Goal: Task Accomplishment & Management: Use online tool/utility

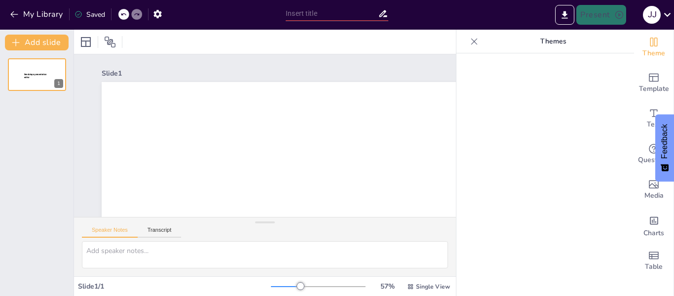
type input "New Sendsteps"
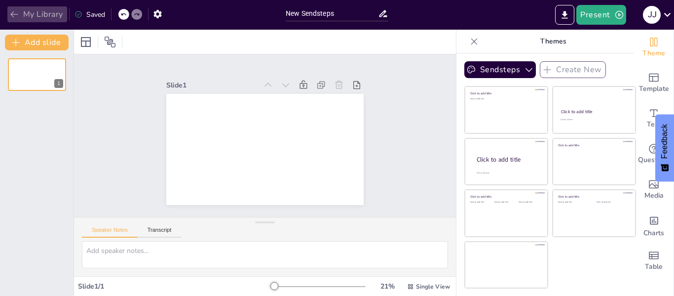
click at [20, 12] on button "My Library" at bounding box center [37, 14] width 60 height 16
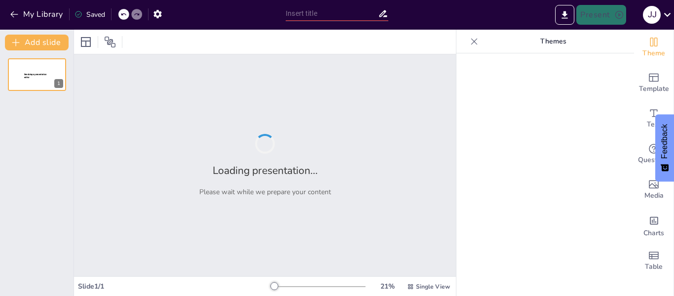
type input "Futuro de la Educación: La Influencia de la Inteligencia Artificial en el Apren…"
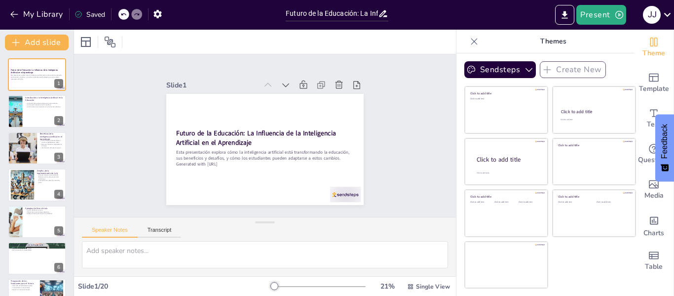
checkbox input "true"
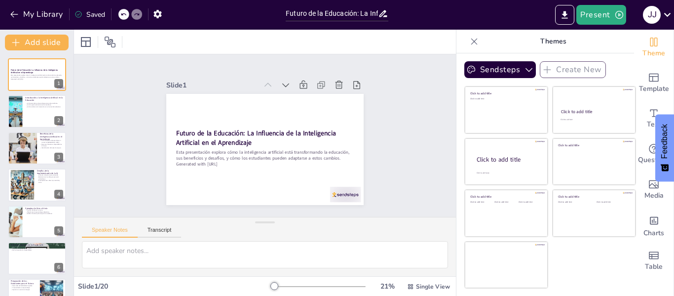
checkbox input "true"
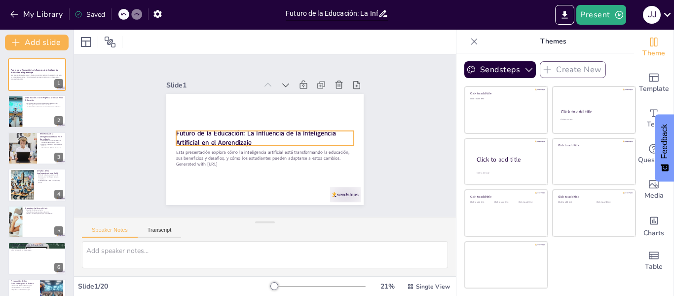
checkbox input "true"
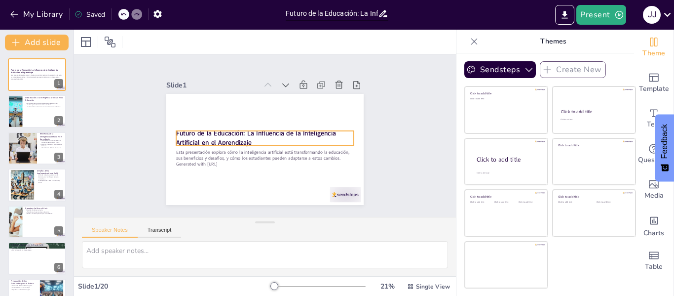
checkbox input "true"
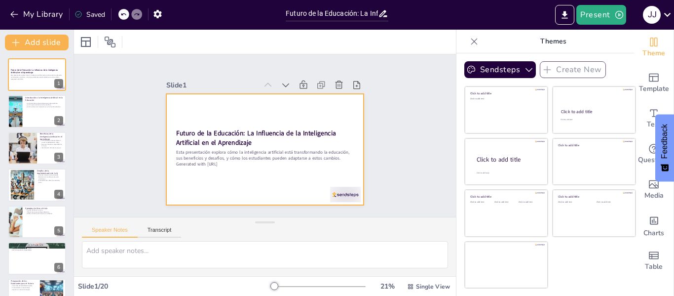
checkbox input "true"
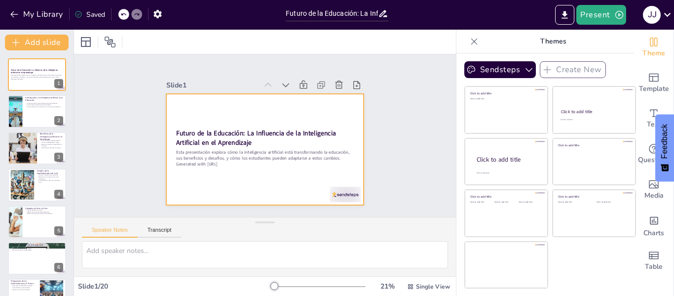
checkbox input "true"
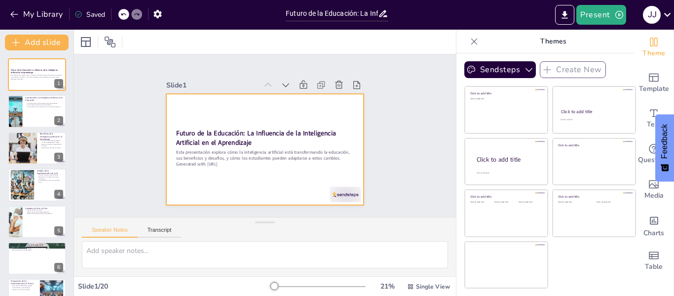
checkbox input "true"
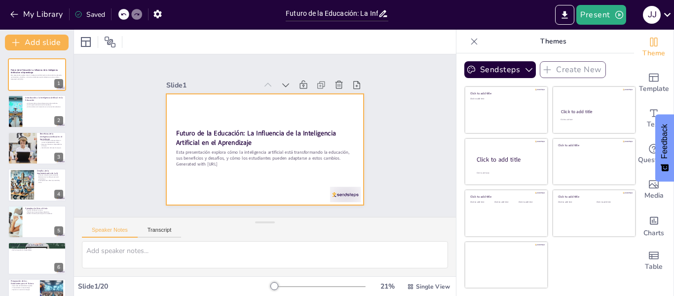
checkbox input "true"
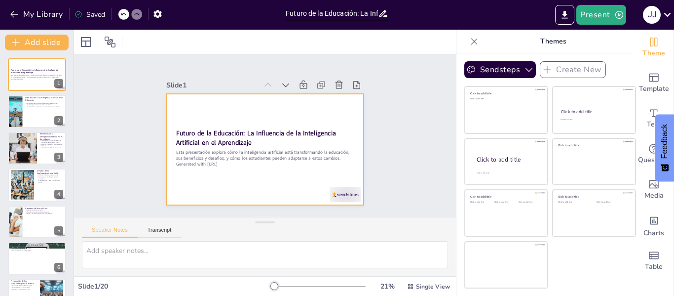
checkbox input "true"
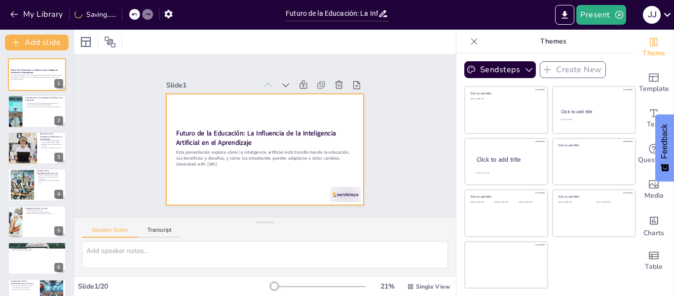
checkbox input "true"
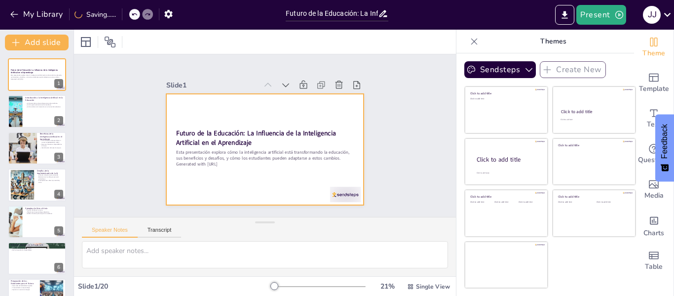
checkbox input "true"
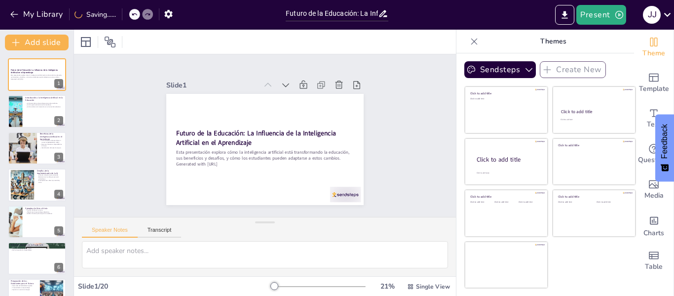
checkbox input "true"
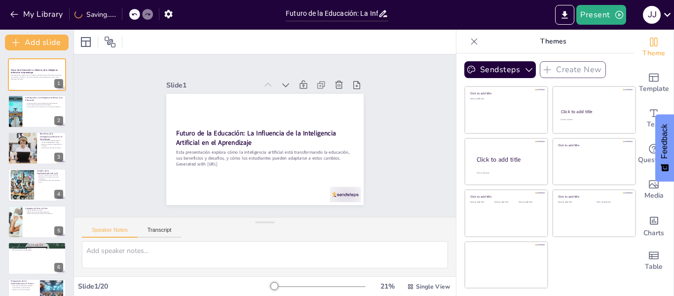
checkbox input "true"
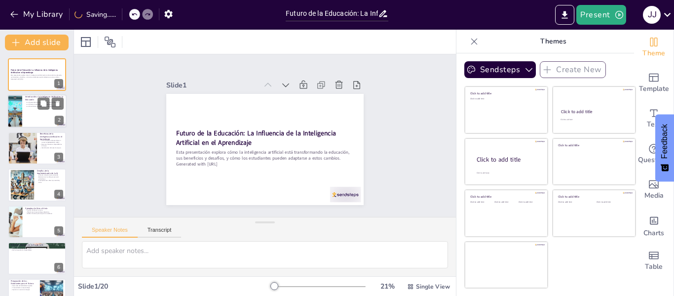
checkbox input "true"
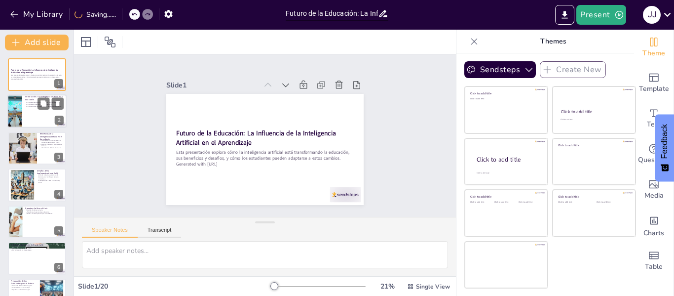
checkbox input "true"
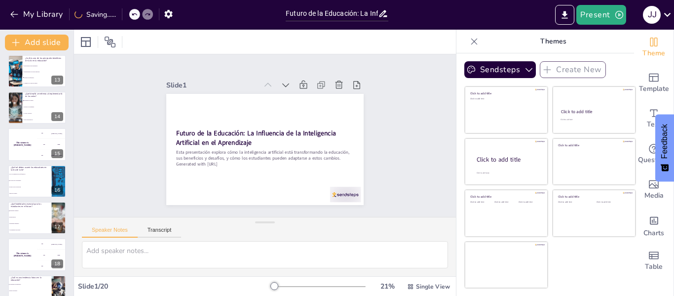
checkbox input "true"
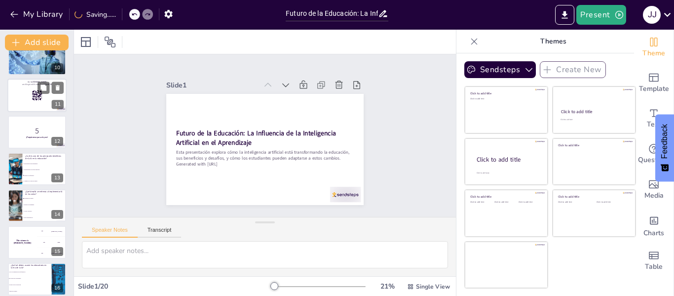
checkbox input "true"
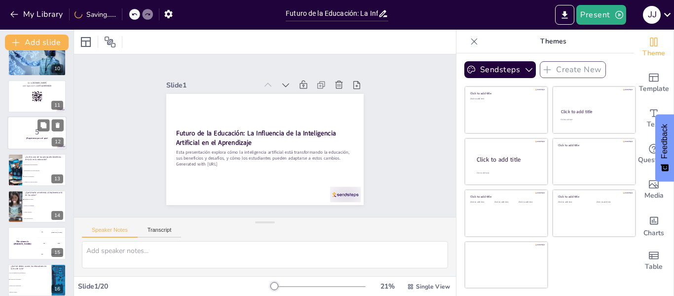
checkbox input "true"
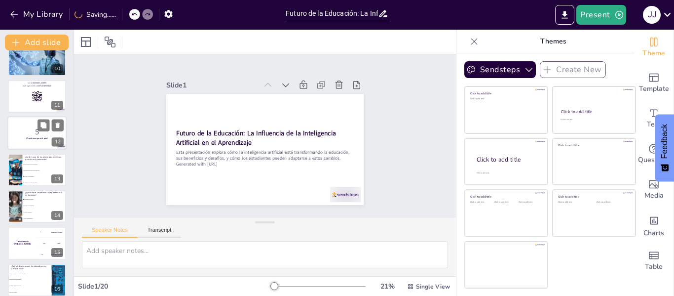
checkbox input "true"
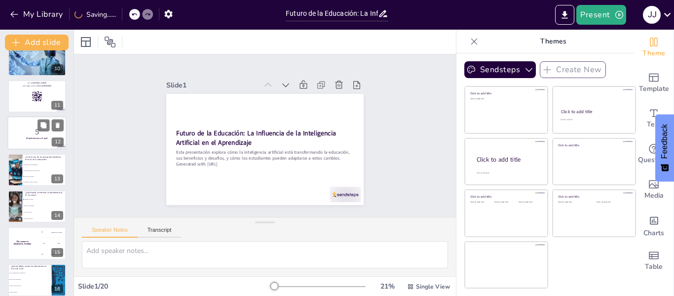
checkbox input "true"
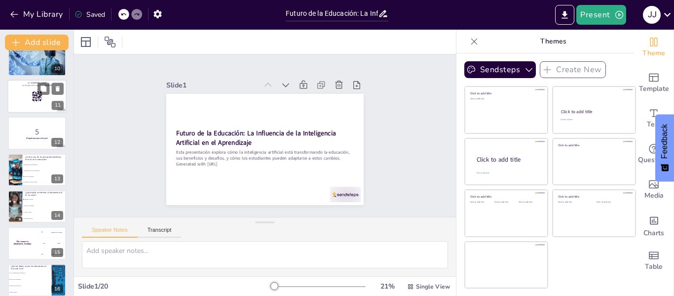
checkbox input "true"
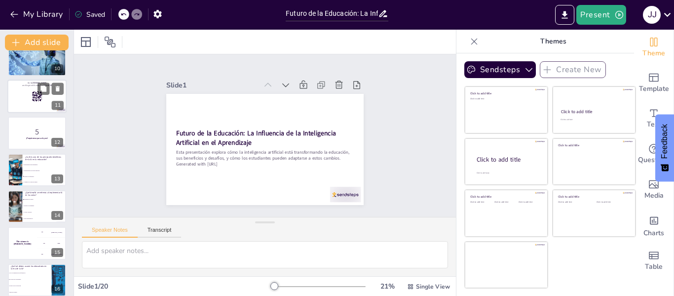
checkbox input "true"
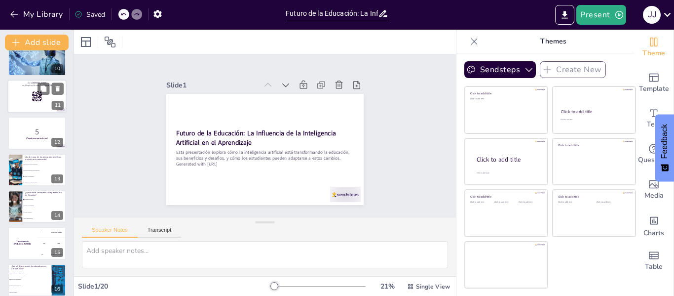
checkbox input "true"
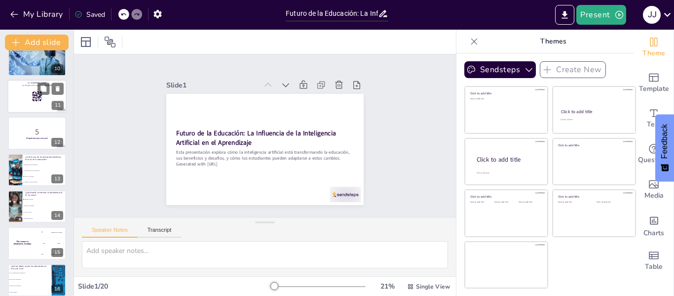
click at [33, 108] on div at bounding box center [36, 96] width 59 height 34
checkbox input "true"
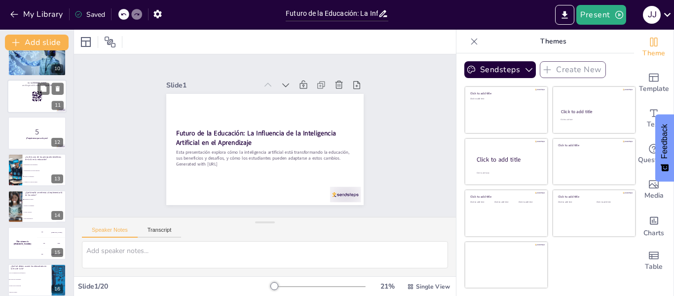
checkbox input "true"
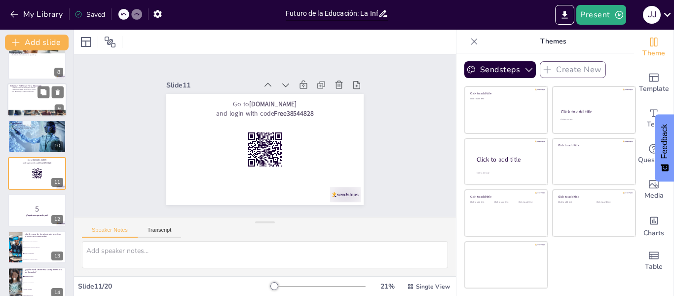
checkbox input "true"
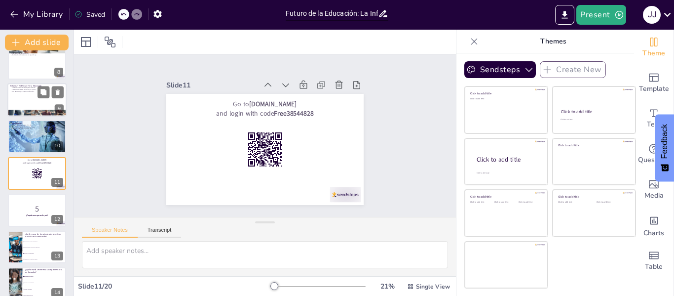
scroll to position [0, 0]
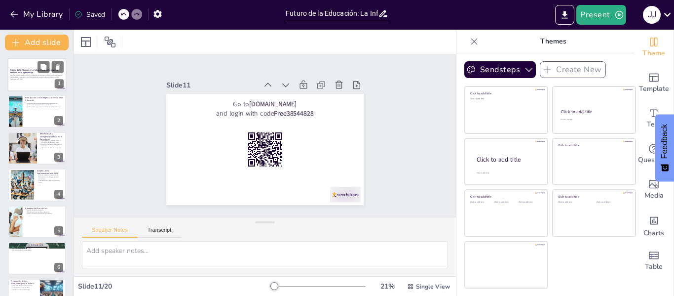
checkbox input "true"
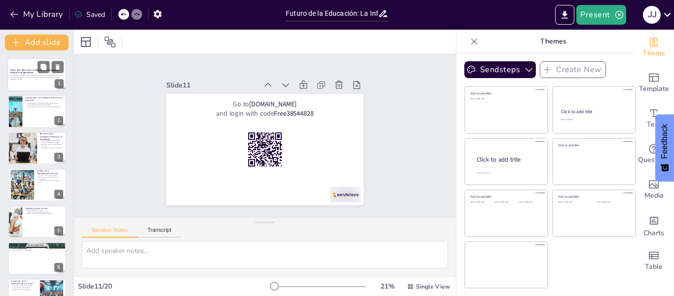
checkbox input "true"
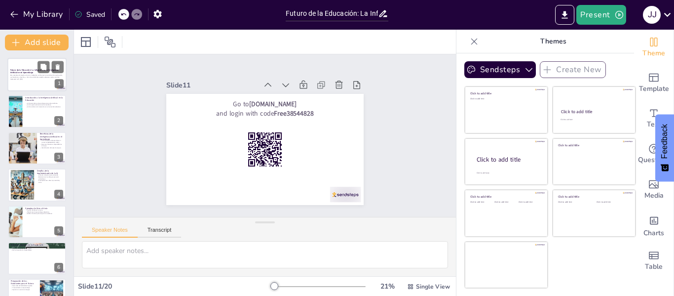
checkbox input "true"
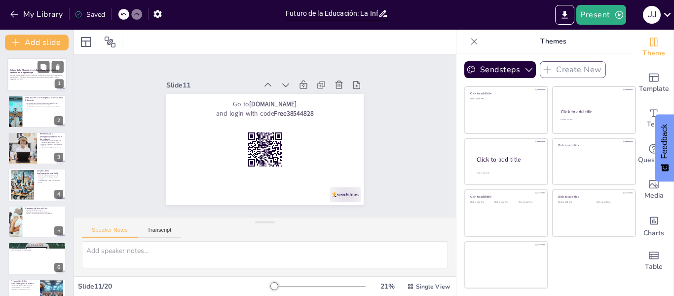
checkbox input "true"
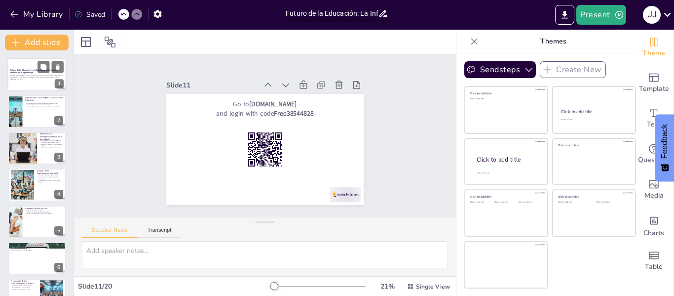
click at [35, 87] on div at bounding box center [36, 75] width 59 height 34
checkbox input "true"
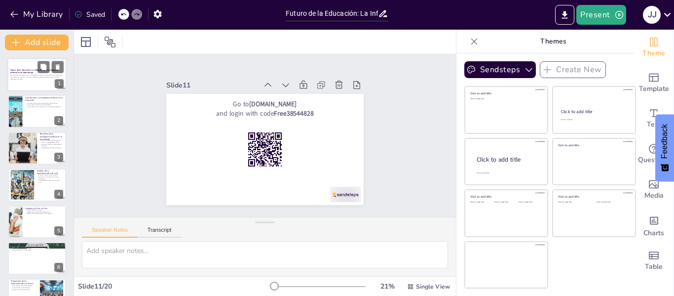
checkbox input "true"
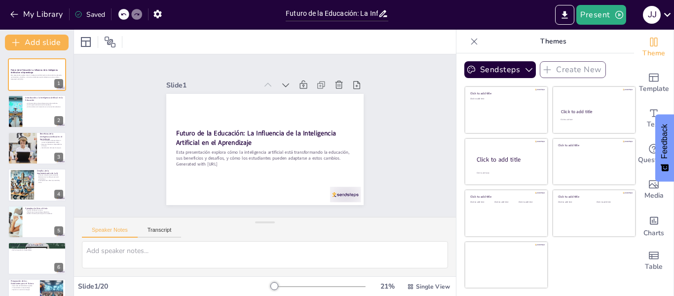
checkbox input "true"
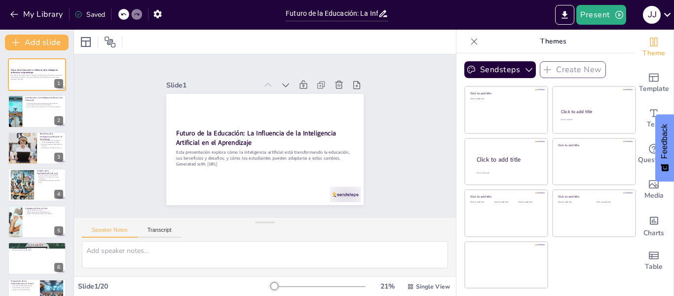
checkbox input "true"
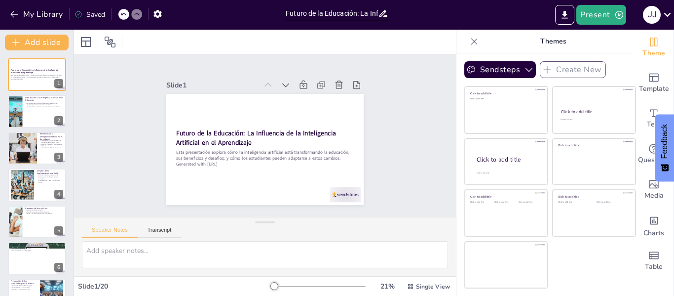
checkbox input "true"
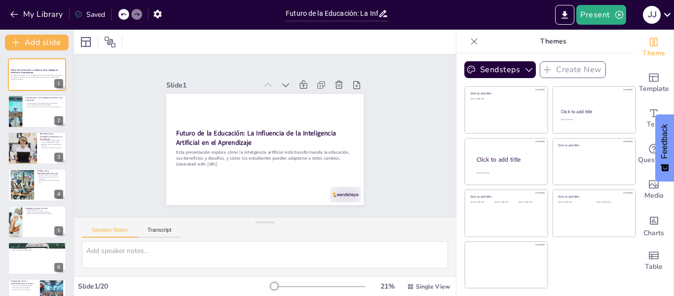
checkbox input "true"
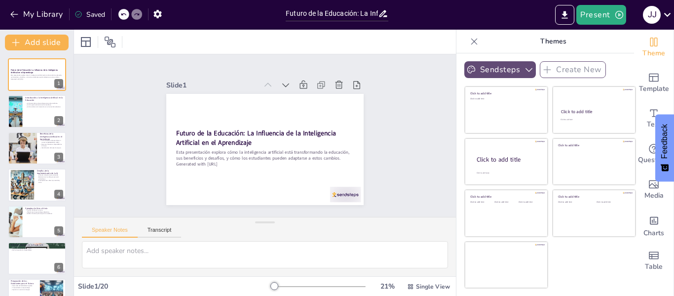
checkbox input "true"
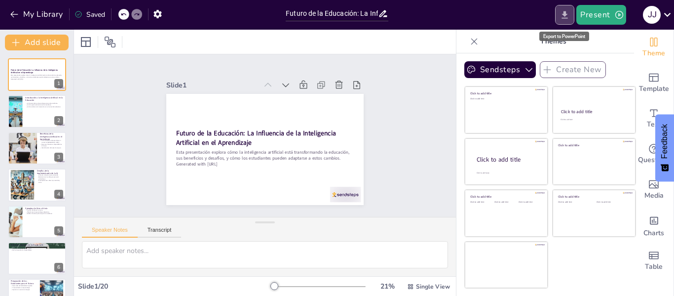
click at [566, 14] on icon "Export to PowerPoint" at bounding box center [565, 14] width 6 height 7
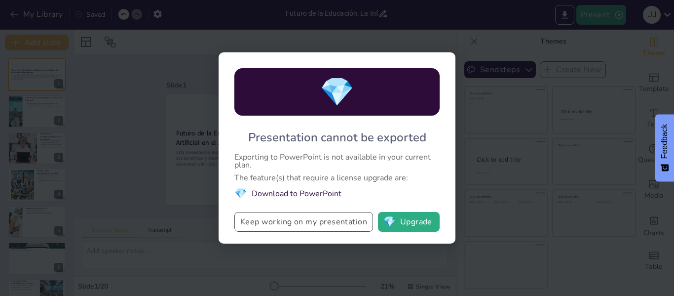
click at [296, 226] on button "Keep working on my presentation" at bounding box center [303, 222] width 139 height 20
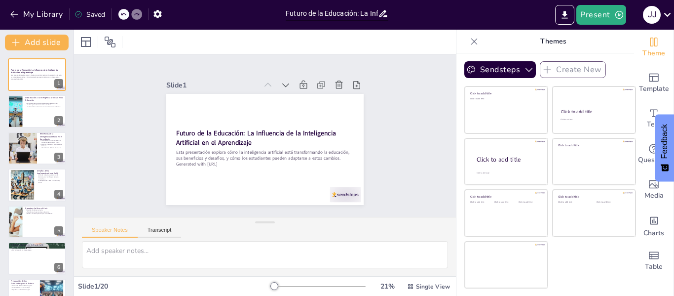
checkbox input "true"
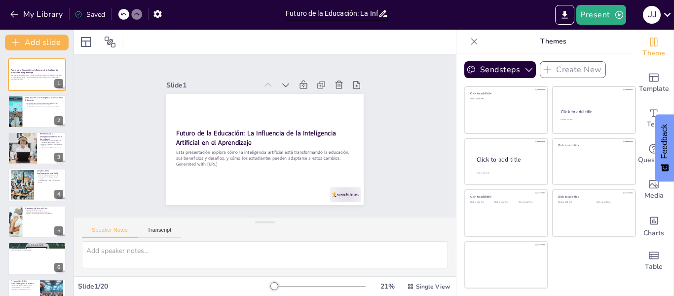
checkbox input "true"
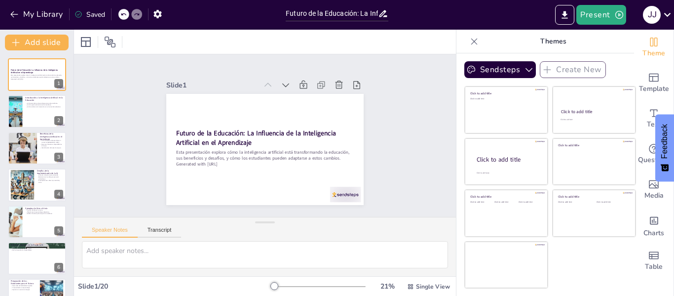
checkbox input "true"
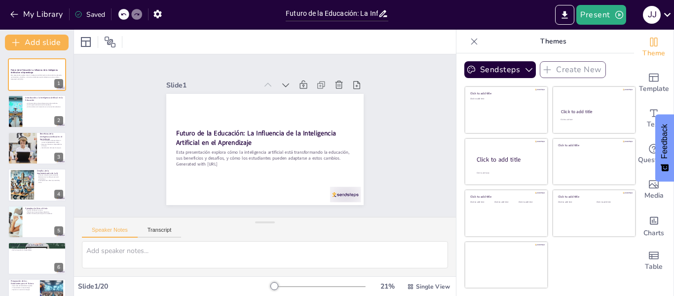
checkbox input "true"
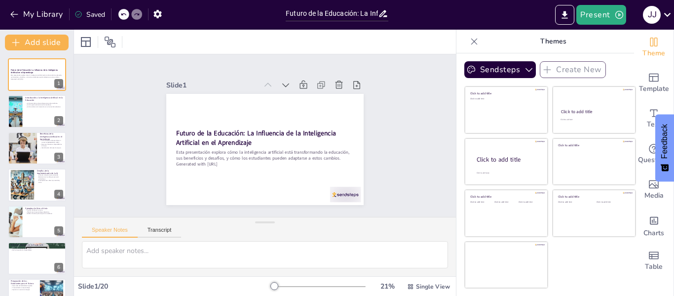
checkbox input "true"
click at [601, 18] on button "Present" at bounding box center [600, 15] width 49 height 20
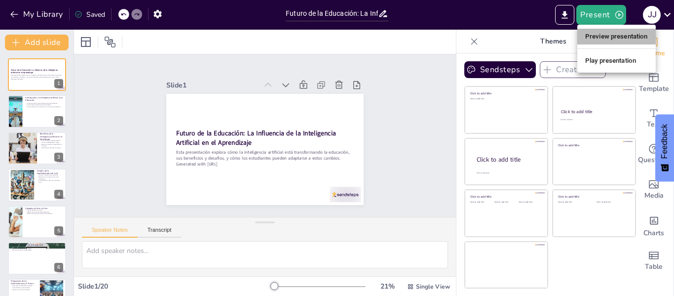
click at [597, 33] on li "Preview presentation" at bounding box center [616, 37] width 78 height 16
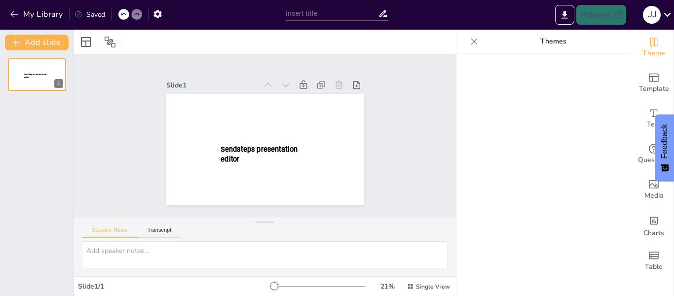
type input "Futuro de la Educación: La Influencia de la Inteligencia Artificial en el Apren…"
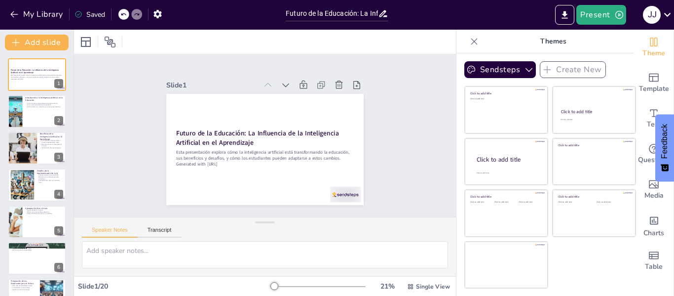
checkbox input "true"
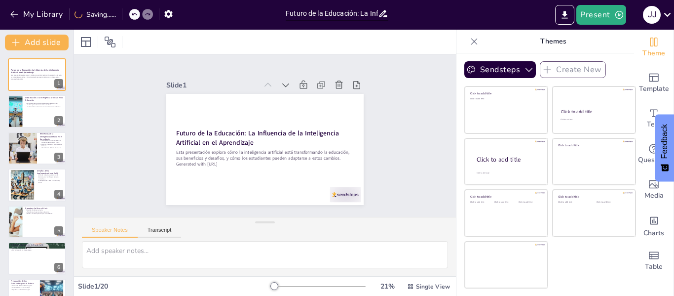
checkbox input "true"
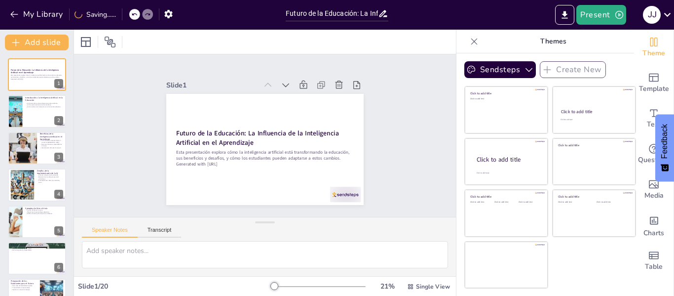
checkbox input "true"
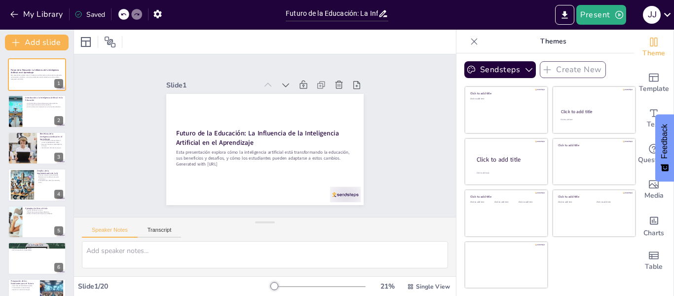
checkbox input "true"
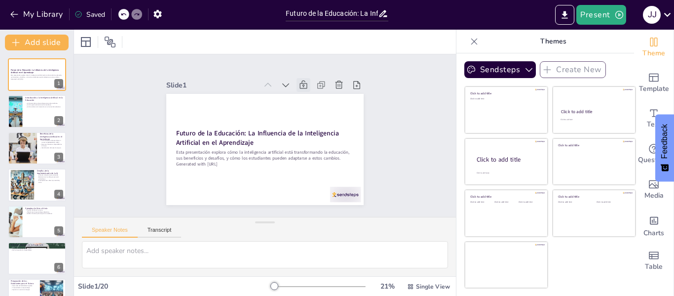
checkbox input "true"
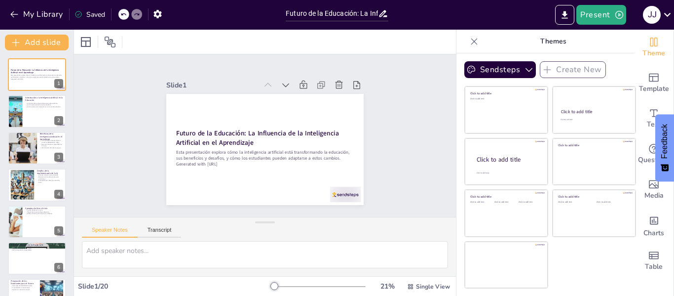
checkbox input "true"
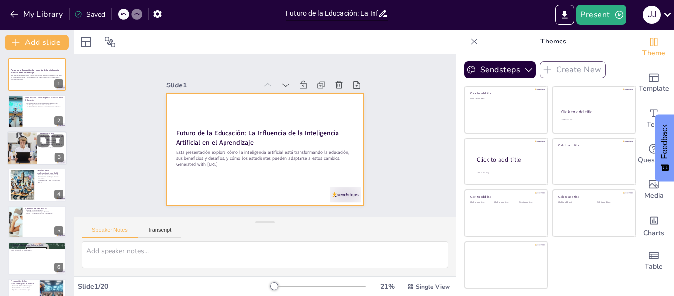
checkbox input "true"
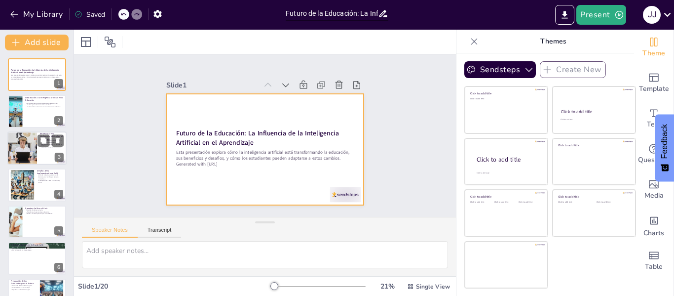
checkbox input "true"
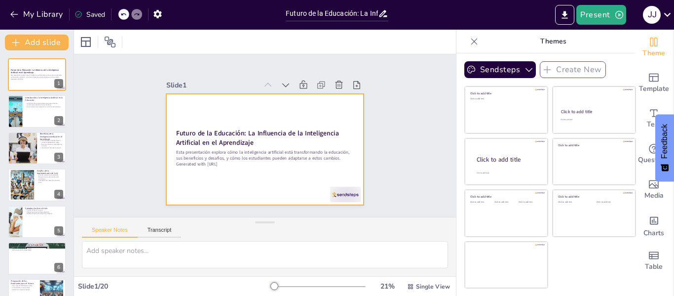
checkbox input "true"
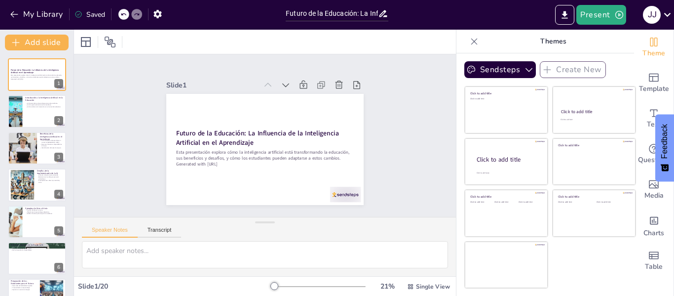
checkbox input "true"
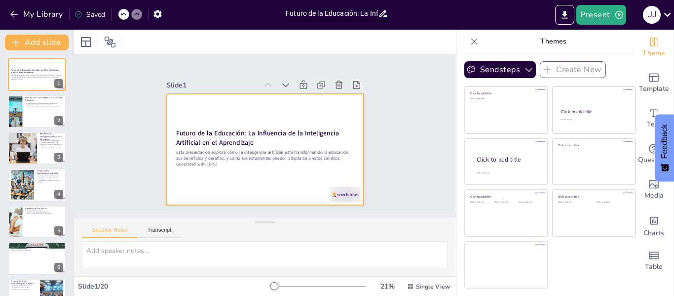
checkbox input "true"
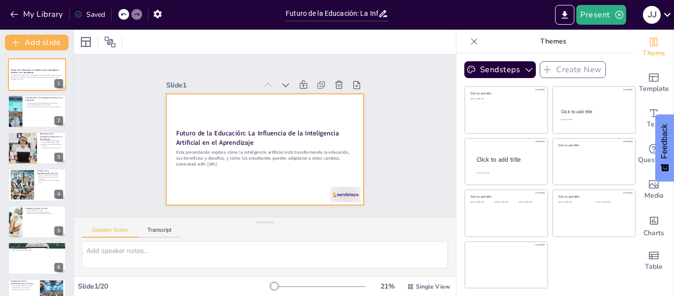
checkbox input "true"
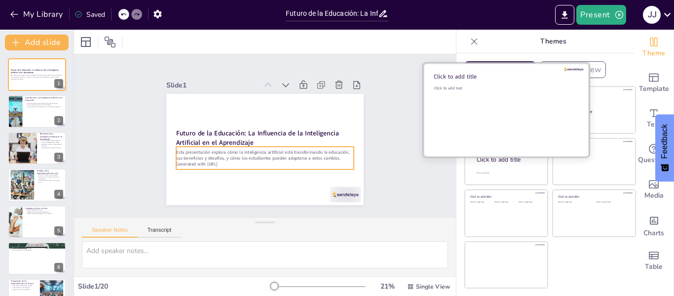
checkbox input "true"
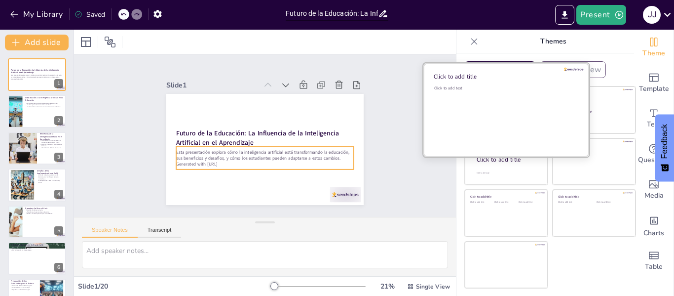
checkbox input "true"
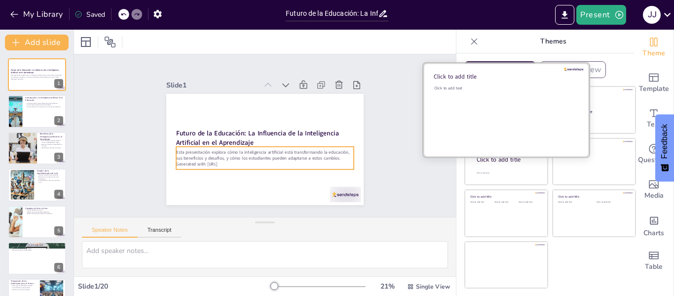
checkbox input "true"
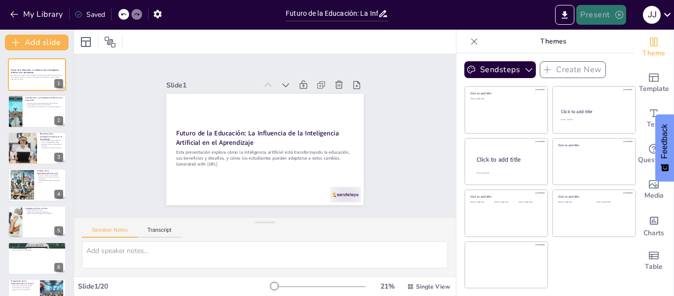
click at [620, 18] on icon "button" at bounding box center [619, 15] width 10 height 10
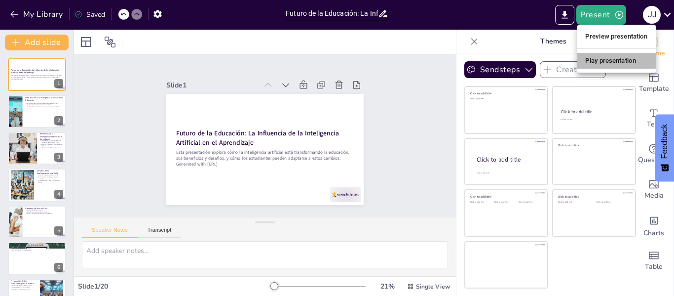
click at [586, 61] on li "Play presentation" at bounding box center [616, 61] width 78 height 16
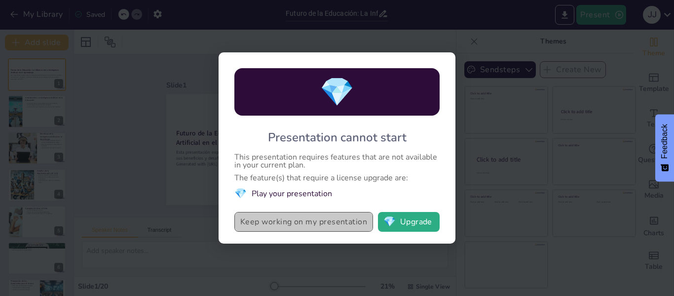
click at [287, 222] on button "Keep working on my presentation" at bounding box center [303, 222] width 139 height 20
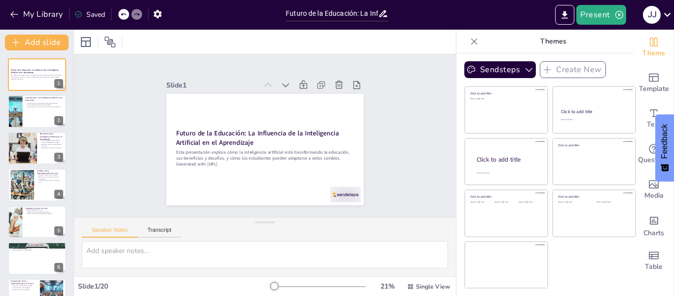
checkbox input "true"
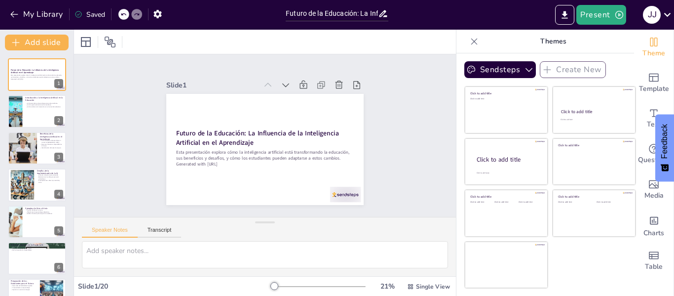
checkbox input "true"
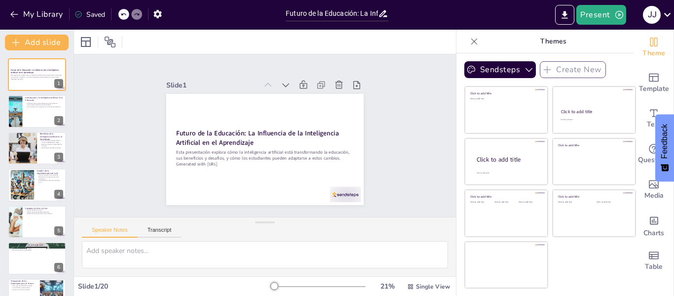
checkbox input "true"
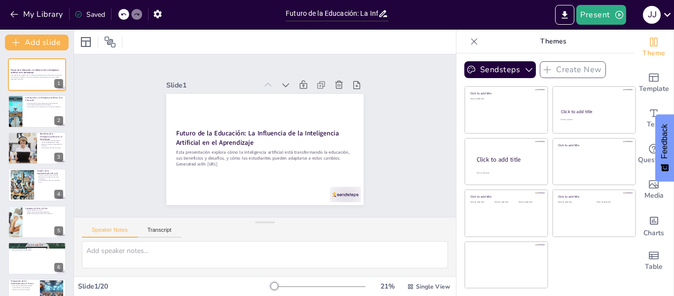
checkbox input "true"
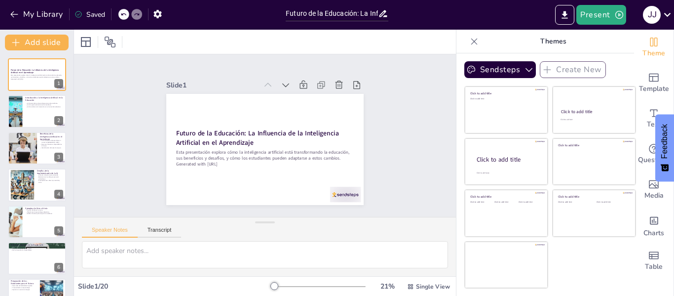
checkbox input "true"
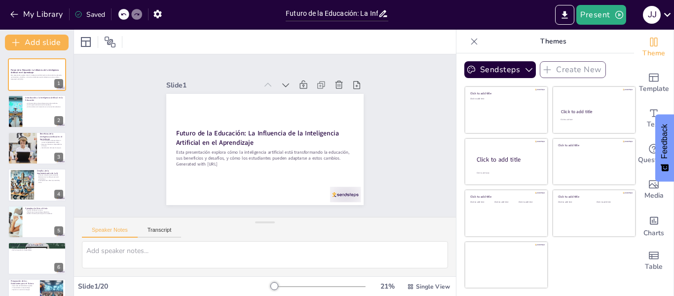
checkbox input "true"
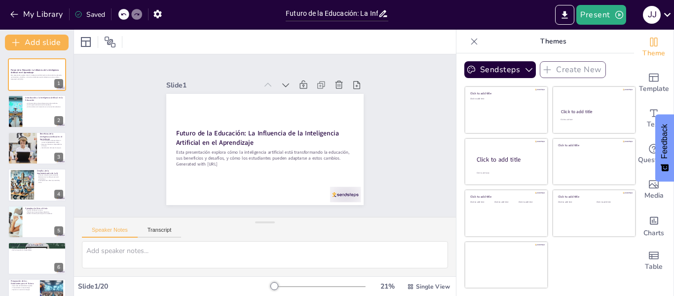
checkbox input "true"
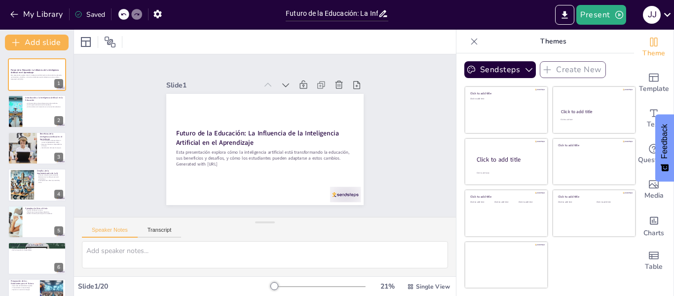
checkbox input "true"
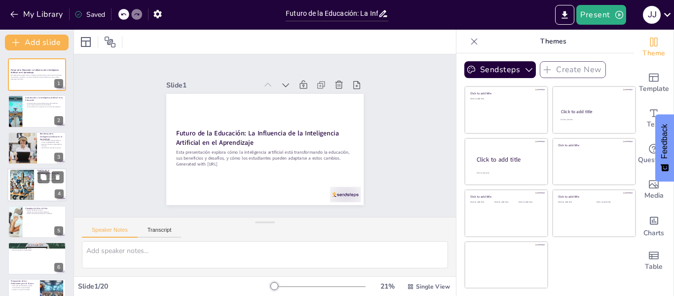
checkbox input "true"
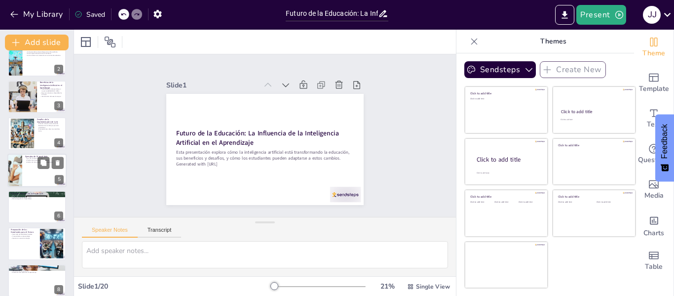
checkbox input "true"
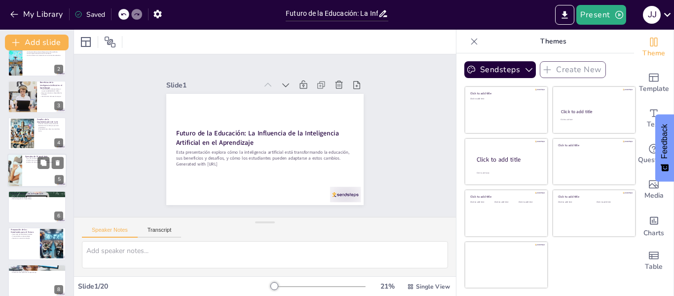
scroll to position [395, 0]
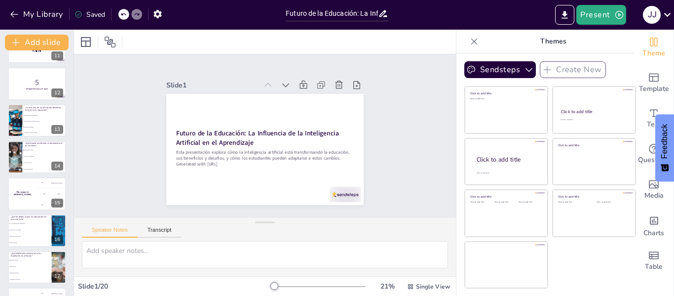
checkbox input "true"
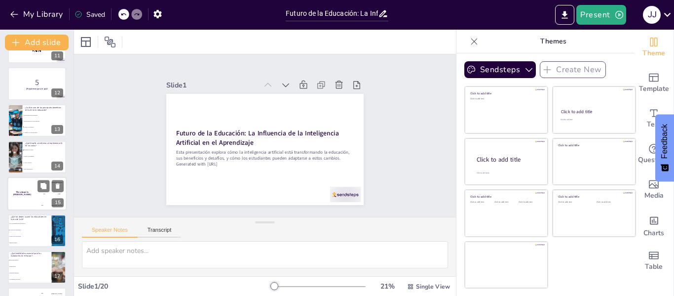
checkbox input "true"
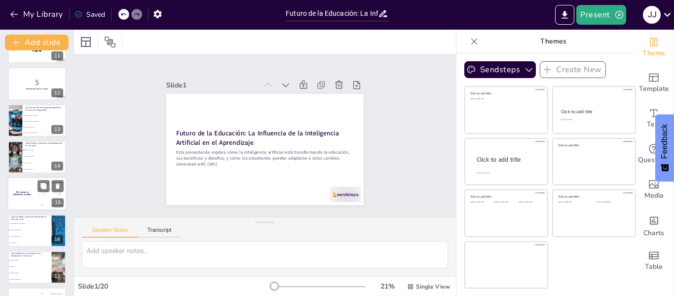
checkbox input "true"
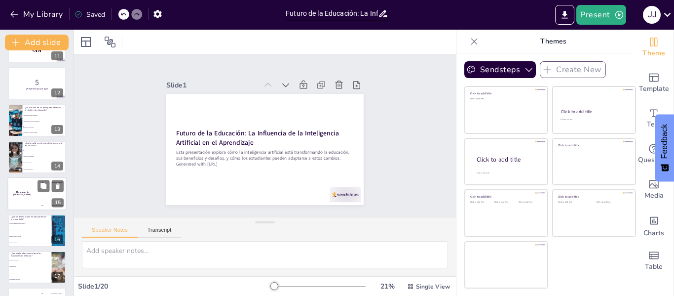
checkbox input "true"
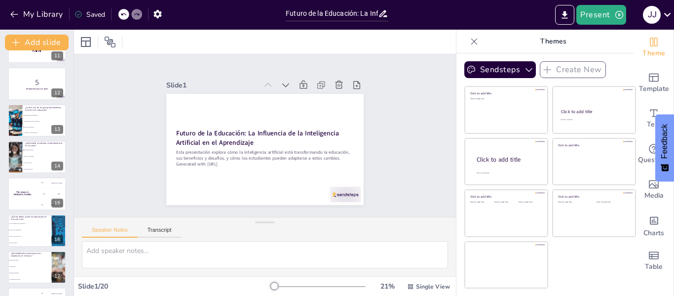
checkbox input "true"
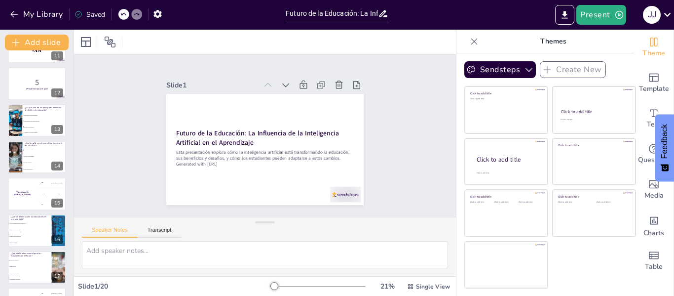
checkbox input "true"
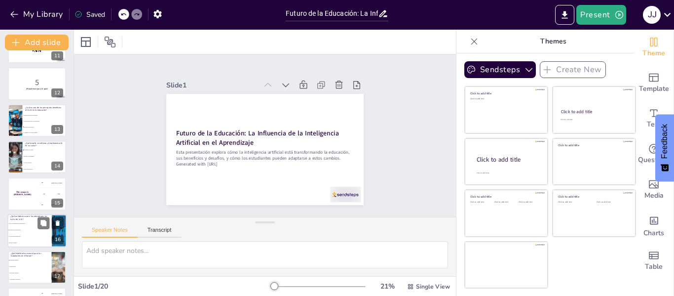
checkbox input "true"
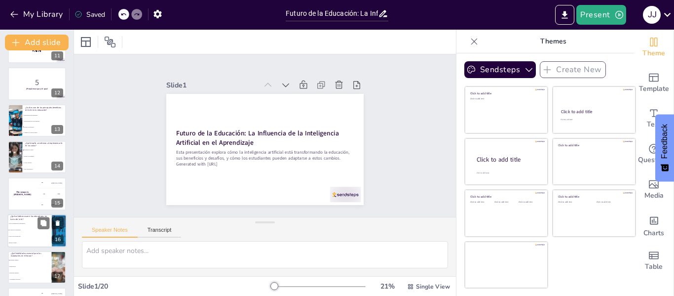
checkbox input "true"
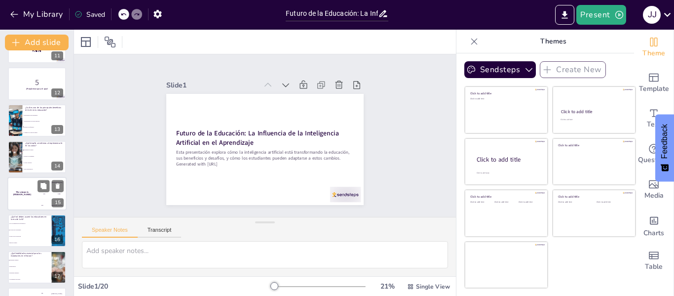
checkbox input "true"
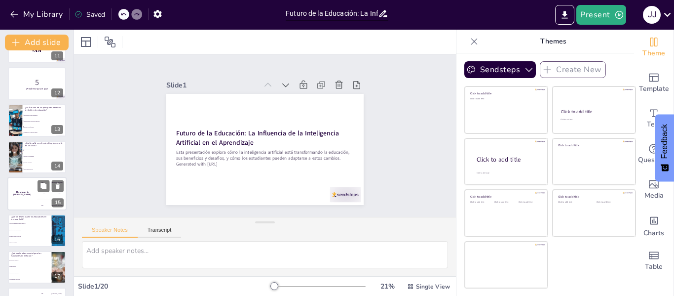
checkbox input "true"
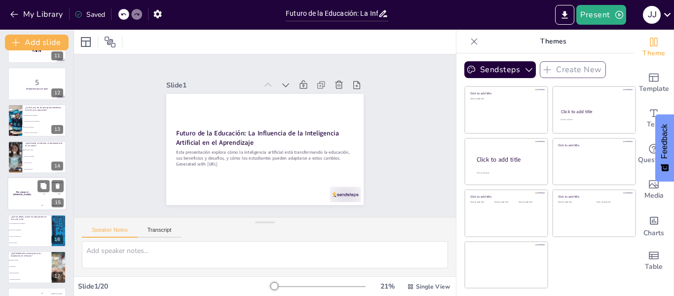
checkbox input "true"
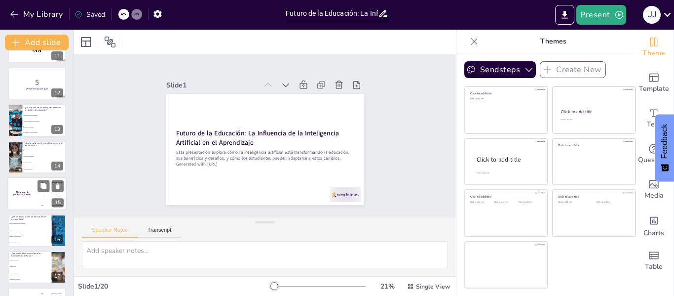
click at [19, 194] on h4 "The winner is Niels 🏆" at bounding box center [22, 193] width 30 height 5
checkbox input "true"
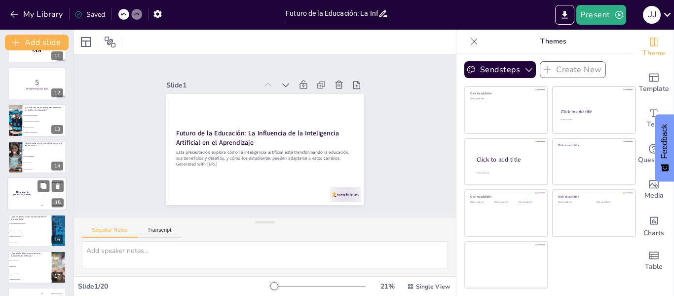
checkbox input "true"
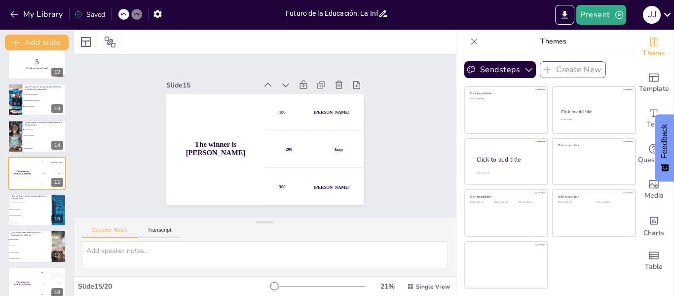
checkbox input "true"
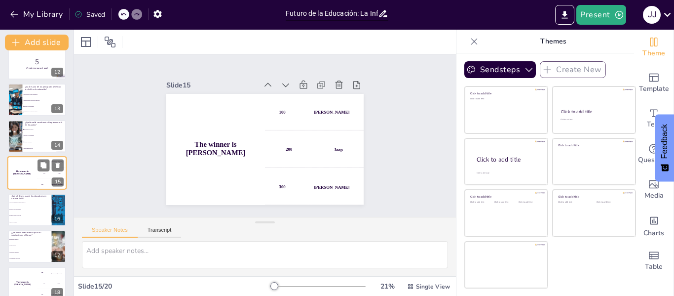
checkbox input "true"
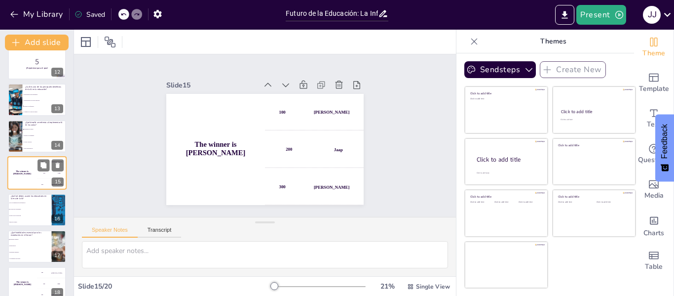
checkbox input "true"
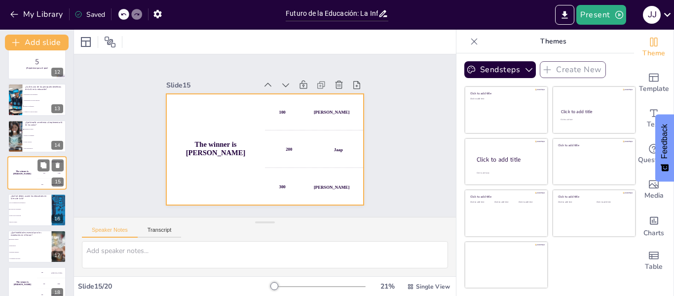
click at [21, 165] on div "The winner is Niels 🏆" at bounding box center [22, 173] width 30 height 34
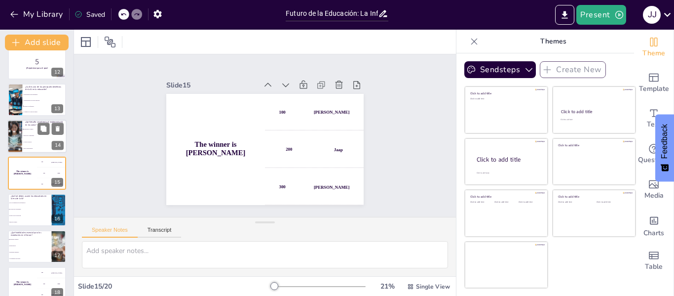
click at [20, 144] on div at bounding box center [15, 136] width 50 height 34
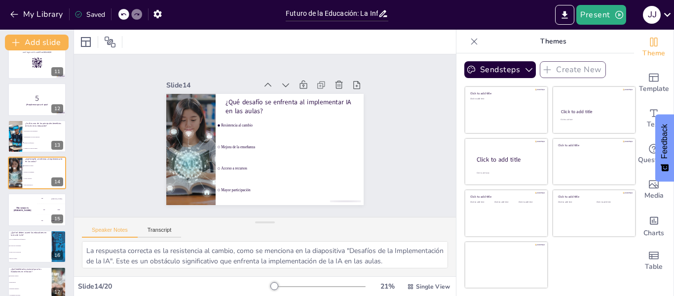
click at [15, 108] on div at bounding box center [37, 99] width 58 height 33
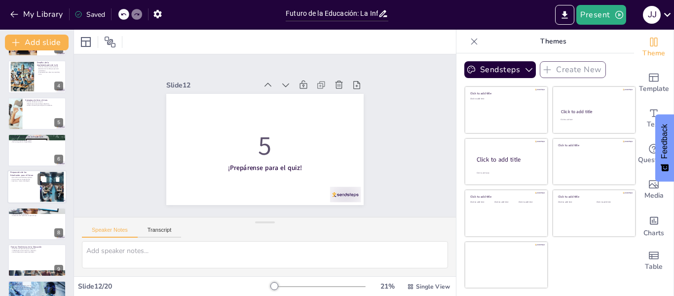
click at [18, 188] on div at bounding box center [36, 187] width 59 height 34
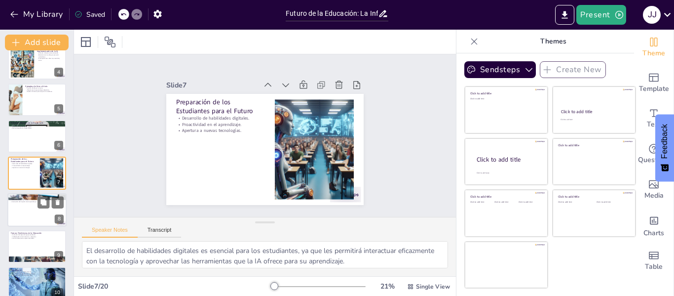
click at [18, 219] on div at bounding box center [36, 210] width 59 height 34
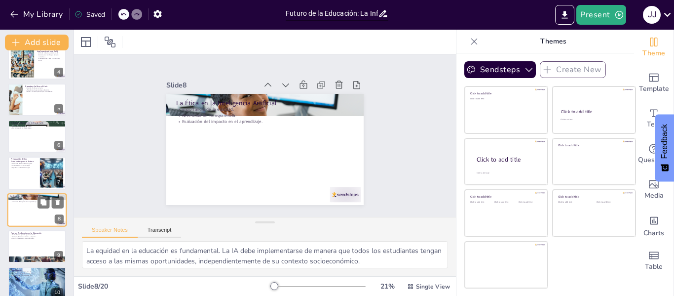
scroll to position [158, 0]
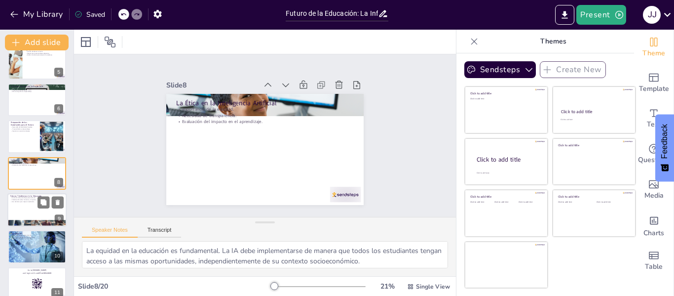
click at [17, 203] on div at bounding box center [36, 210] width 59 height 34
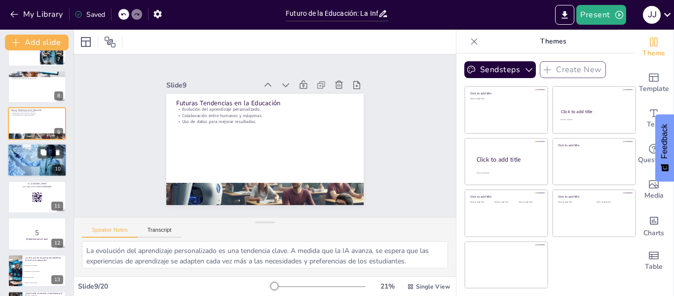
click at [24, 173] on div at bounding box center [37, 161] width 64 height 34
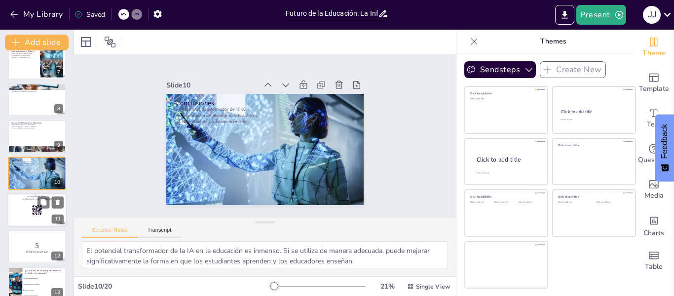
click at [30, 211] on div at bounding box center [36, 210] width 59 height 34
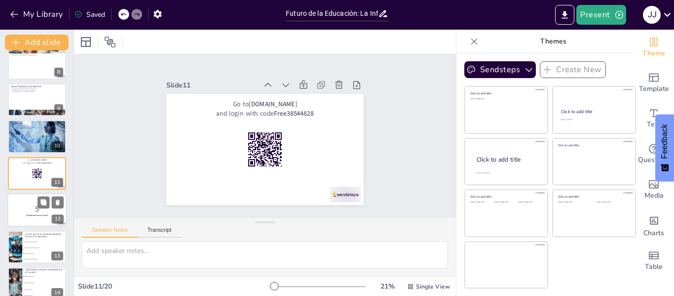
click at [21, 209] on p "5" at bounding box center [36, 208] width 53 height 11
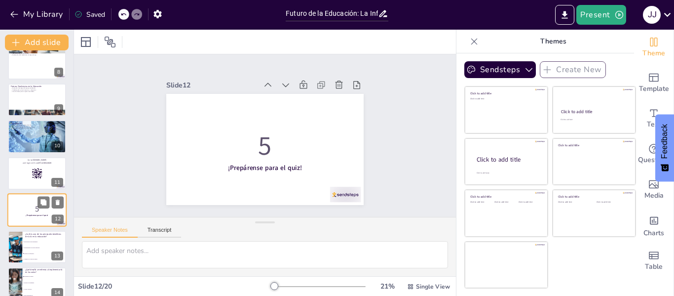
scroll to position [305, 0]
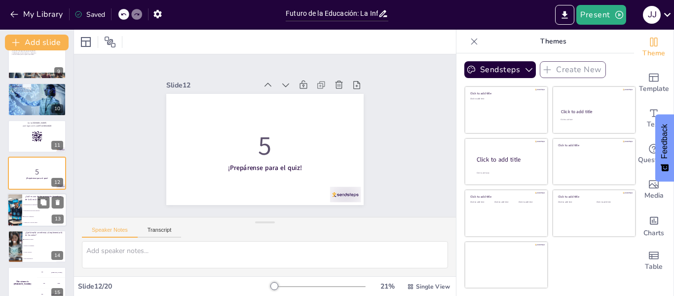
click at [21, 215] on div at bounding box center [15, 210] width 58 height 34
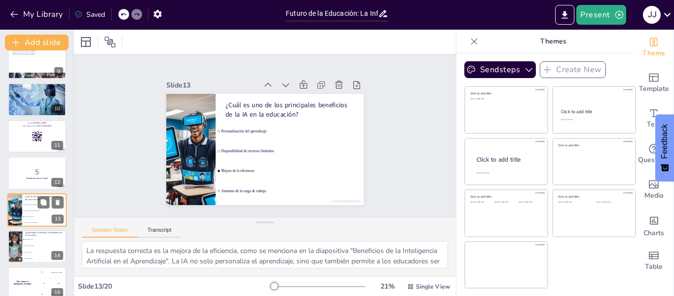
scroll to position [342, 0]
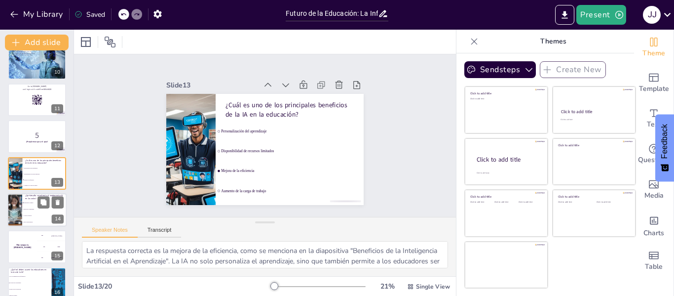
click at [24, 215] on span "Acceso a recursos" at bounding box center [45, 215] width 42 height 1
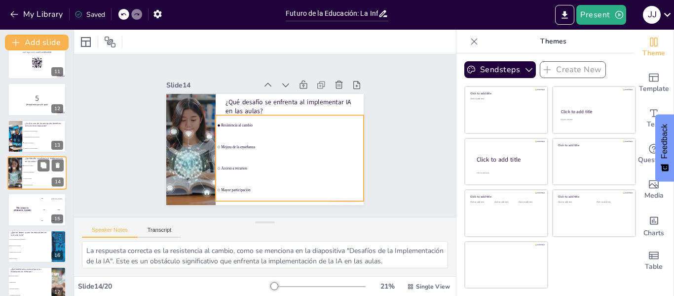
click at [24, 176] on li "Acceso a recursos" at bounding box center [44, 178] width 44 height 6
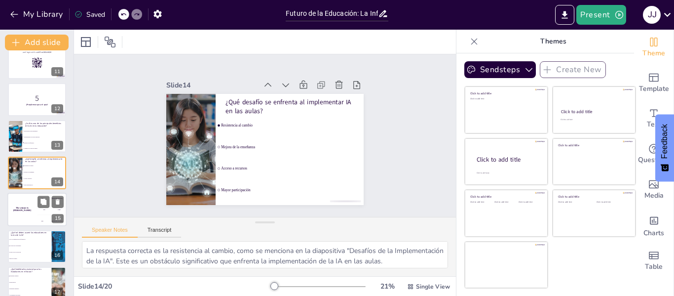
click at [19, 209] on h4 "The winner is Niels 🏆" at bounding box center [22, 209] width 30 height 5
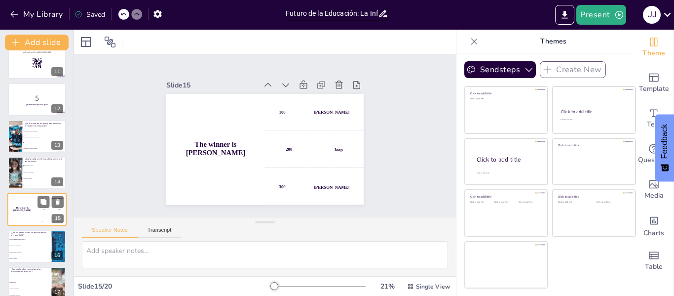
scroll to position [415, 0]
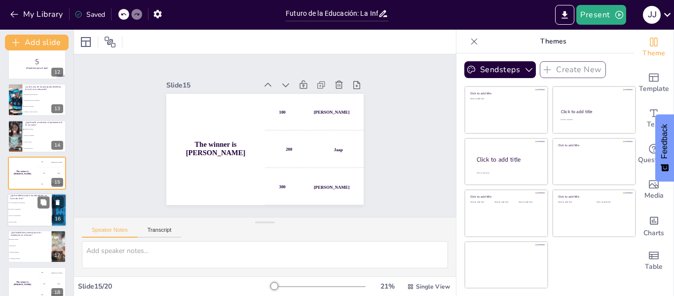
click at [28, 211] on li "Ser guías en el aprendizaje" at bounding box center [29, 209] width 44 height 6
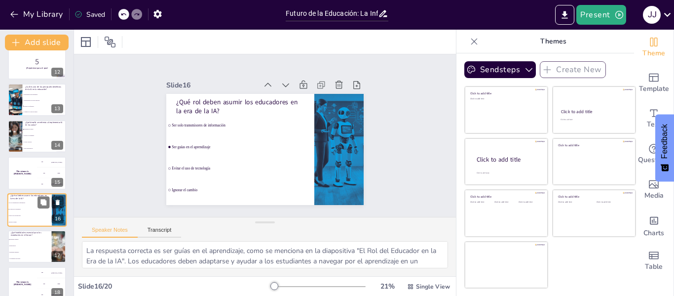
scroll to position [452, 0]
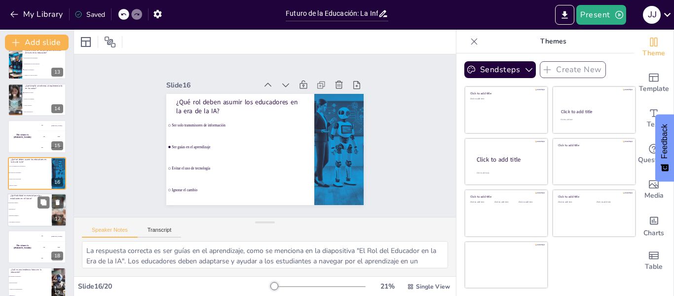
click at [17, 213] on li "Habilidades manuales" at bounding box center [29, 215] width 44 height 6
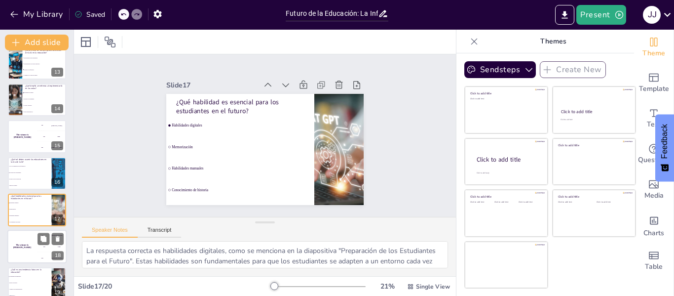
scroll to position [489, 0]
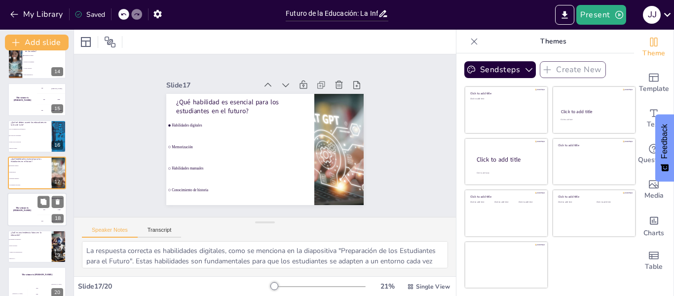
click at [21, 207] on h4 "The winner is Niels 🏆" at bounding box center [22, 209] width 30 height 5
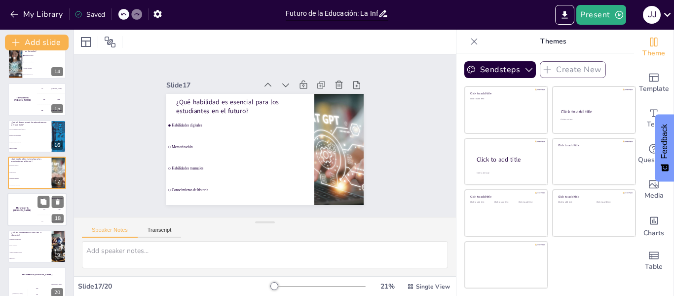
scroll to position [501, 0]
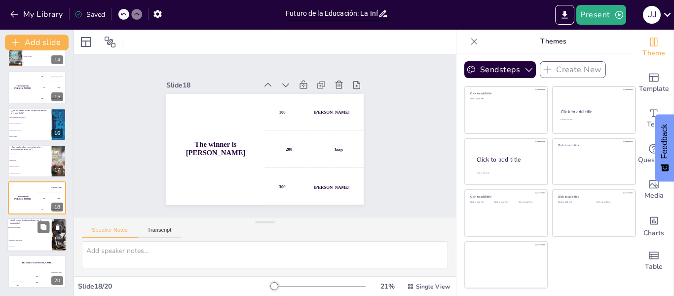
click at [25, 232] on li "Menos tecnología" at bounding box center [29, 233] width 44 height 6
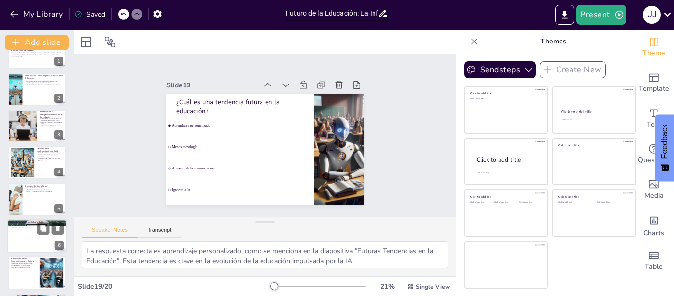
scroll to position [0, 0]
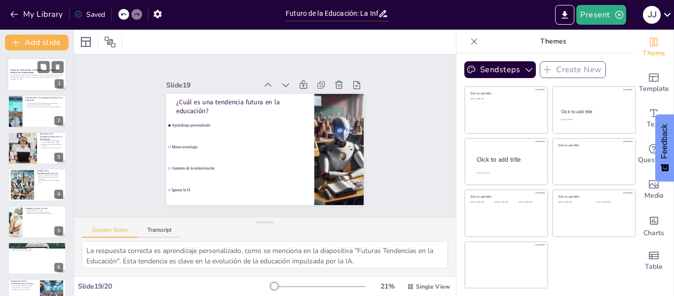
click at [33, 71] on strong "Futuro de la Educación: La Influencia de la Inteligencia Artificial en el Apren…" at bounding box center [34, 71] width 49 height 5
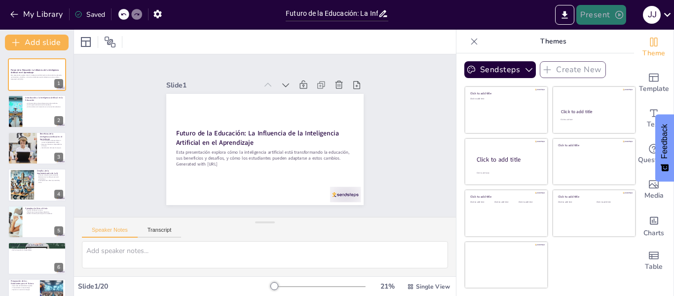
click at [617, 15] on icon "button" at bounding box center [619, 15] width 10 height 10
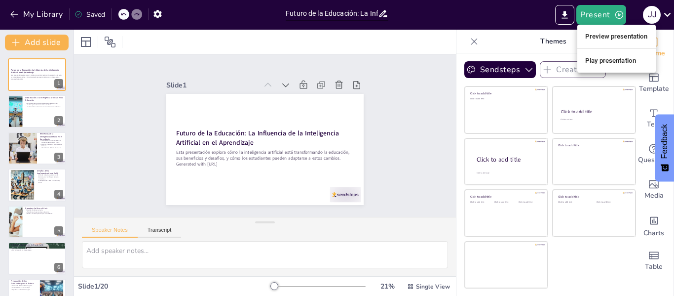
click at [603, 59] on li "Play presentation" at bounding box center [616, 61] width 78 height 16
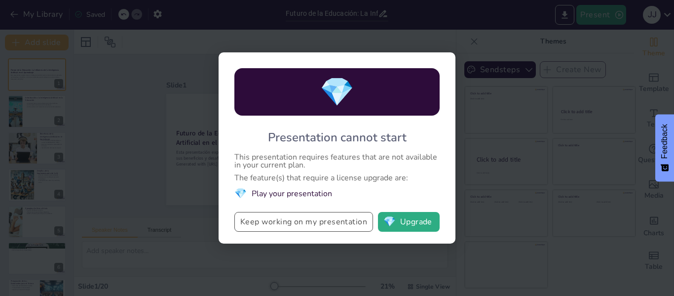
click at [307, 220] on button "Keep working on my presentation" at bounding box center [303, 222] width 139 height 20
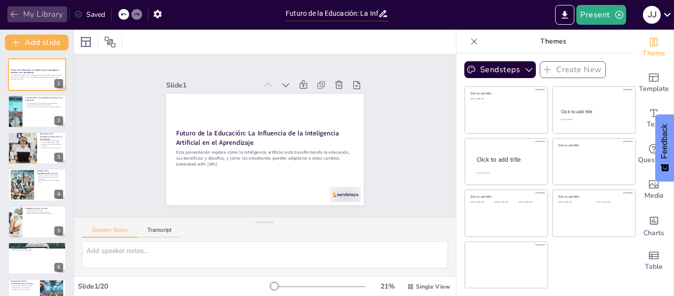
click at [16, 10] on icon "button" at bounding box center [14, 14] width 10 height 10
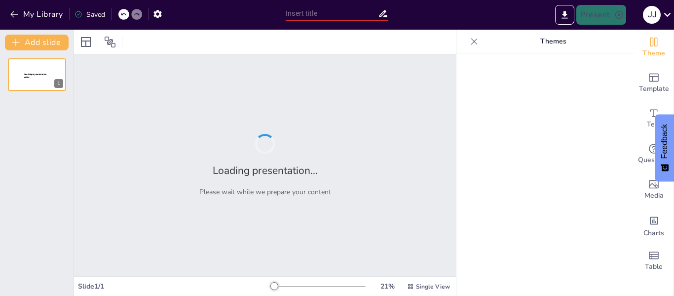
type input "Evaluación de Conocimientos sobre la [PERSON_NAME] Mundial"
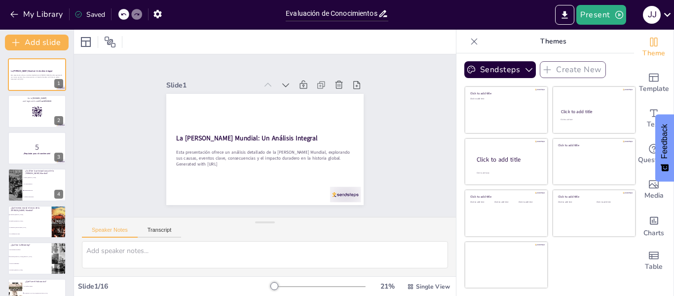
checkbox input "true"
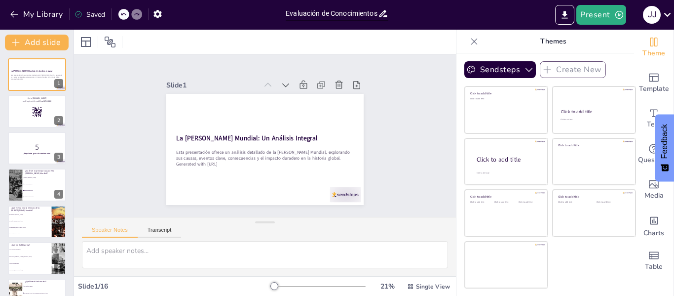
checkbox input "true"
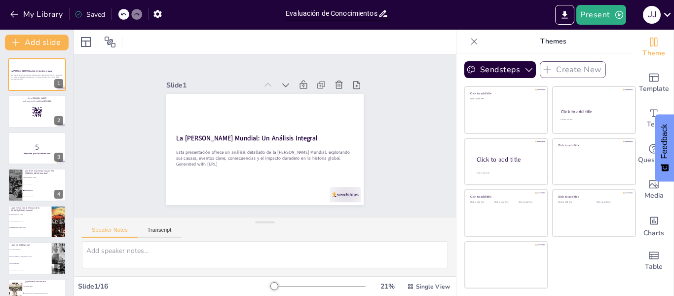
checkbox input "true"
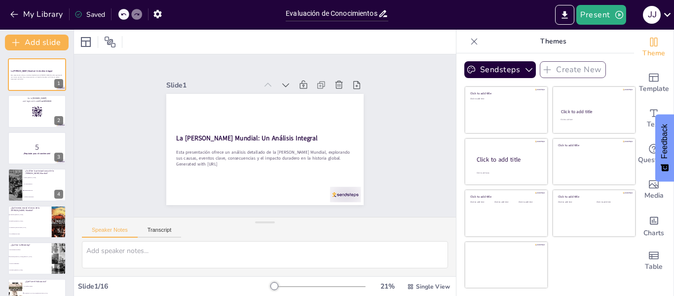
checkbox input "true"
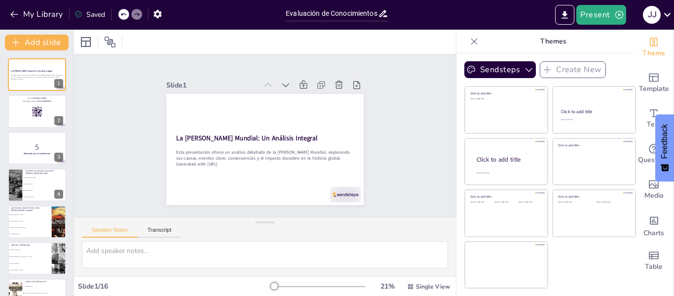
checkbox input "true"
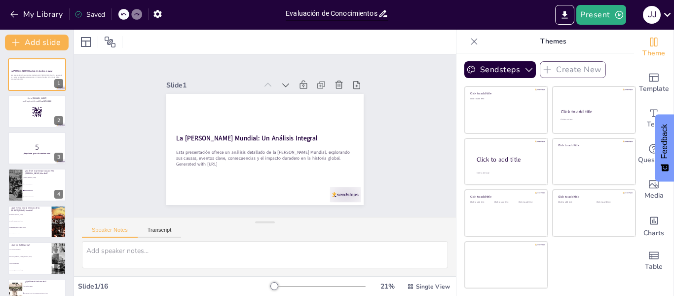
checkbox input "true"
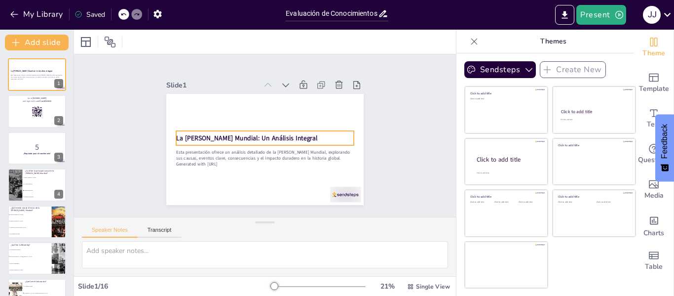
checkbox input "true"
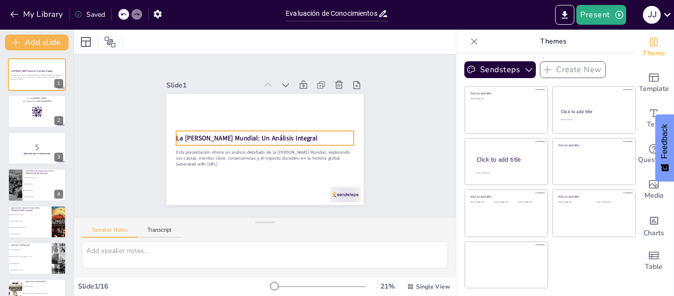
checkbox input "true"
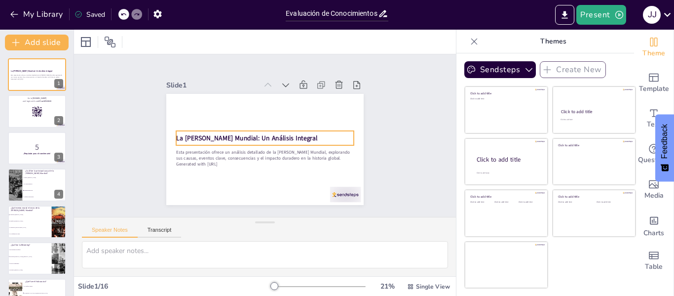
checkbox input "true"
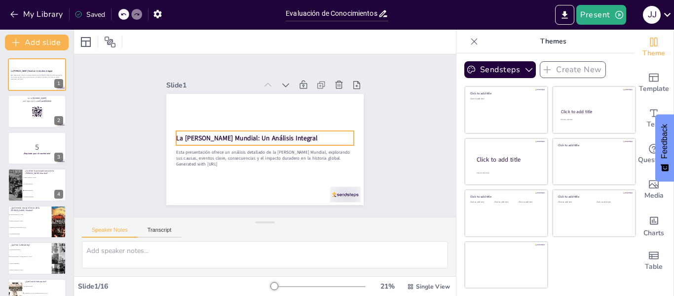
checkbox input "true"
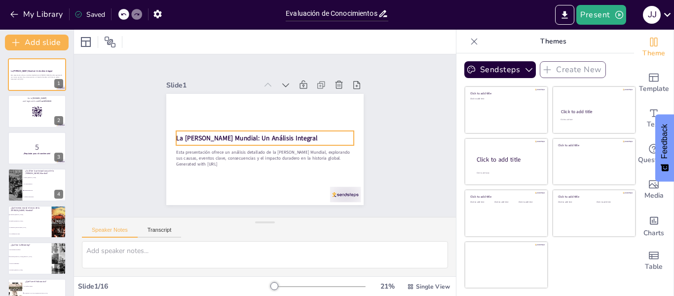
checkbox input "true"
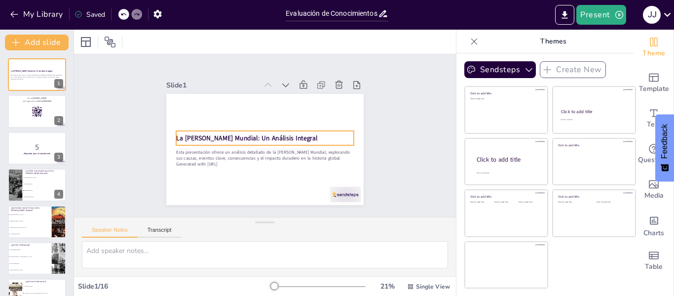
checkbox input "true"
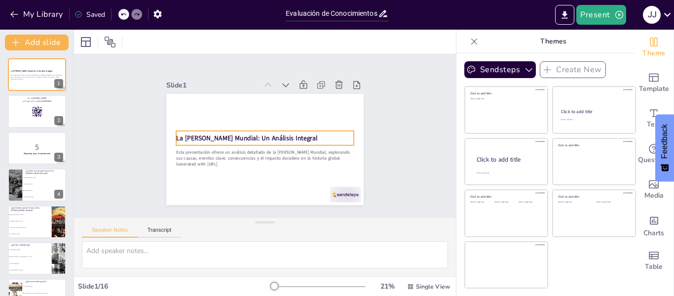
checkbox input "true"
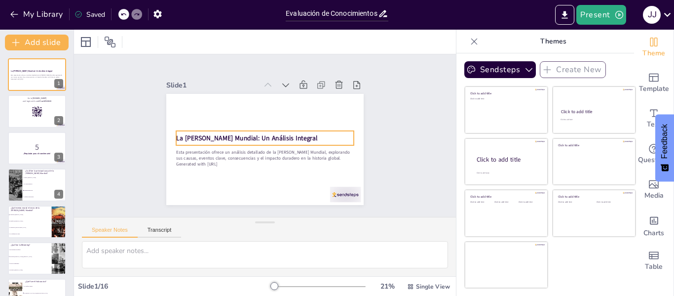
checkbox input "true"
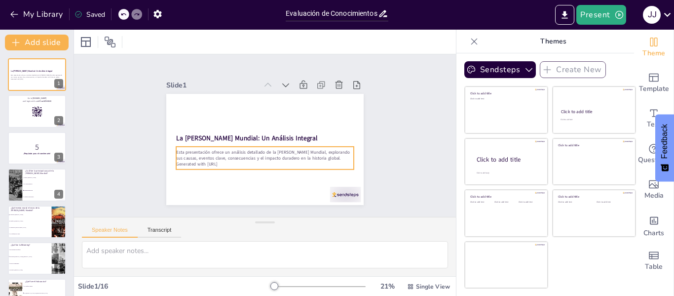
checkbox input "true"
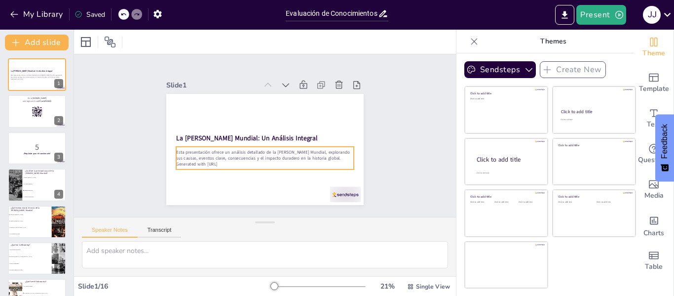
checkbox input "true"
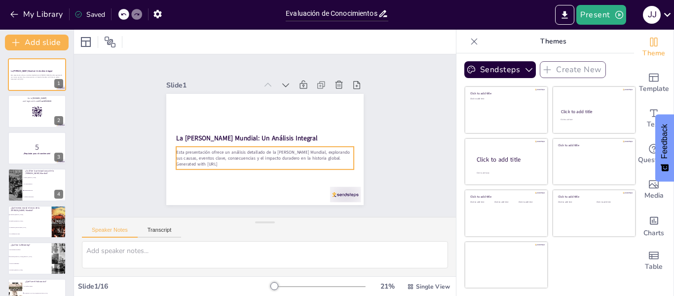
checkbox input "true"
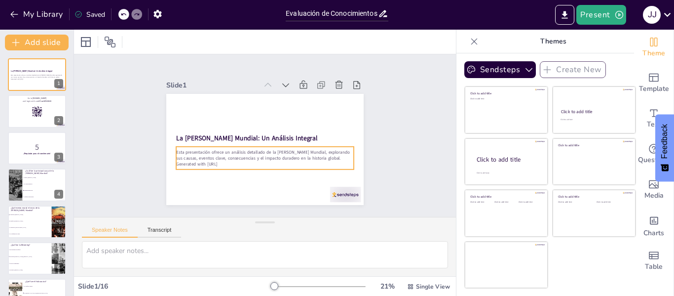
checkbox input "true"
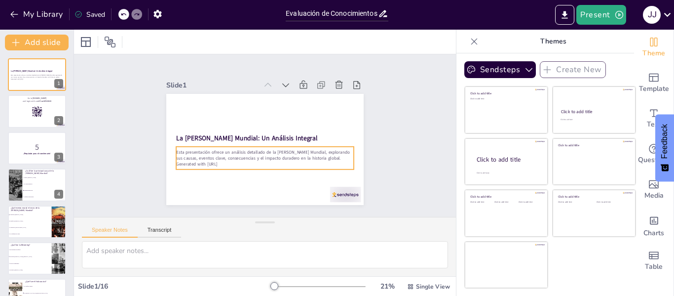
checkbox input "true"
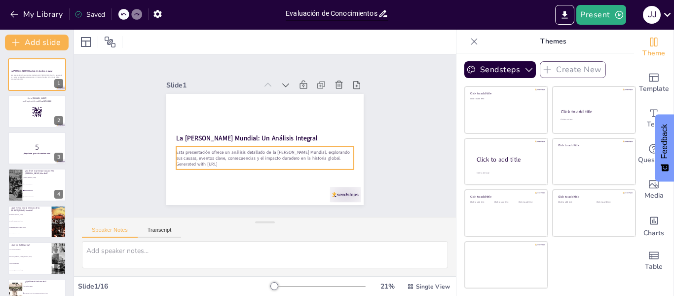
checkbox input "true"
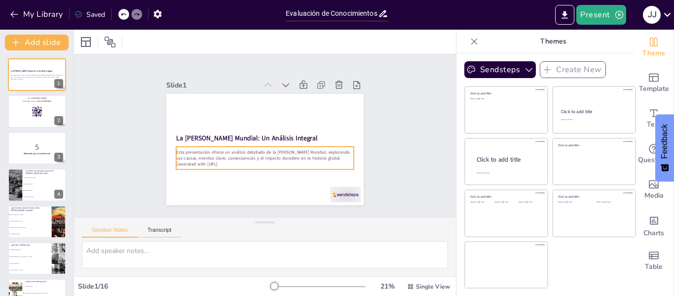
checkbox input "true"
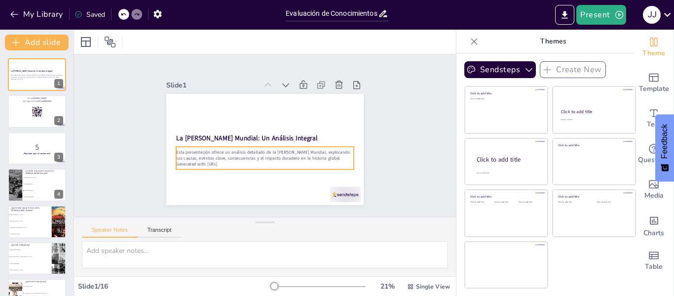
checkbox input "true"
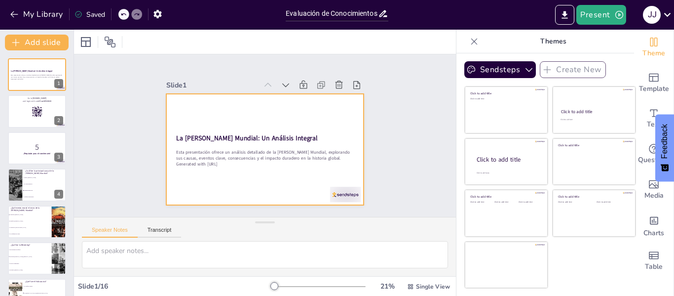
checkbox input "true"
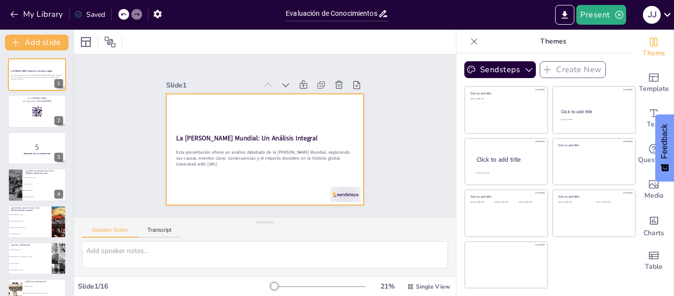
checkbox input "true"
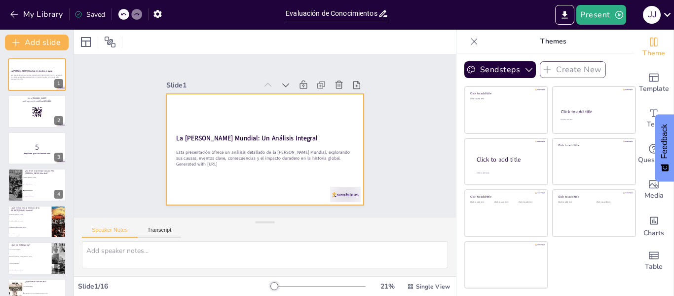
checkbox input "true"
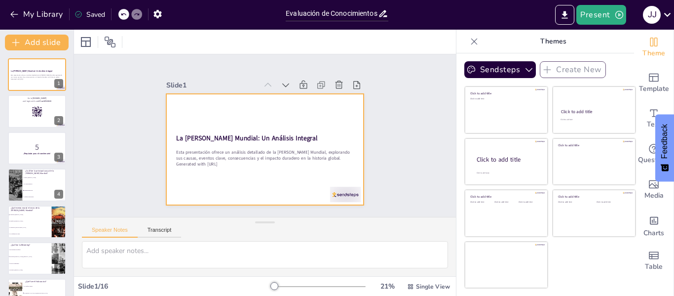
checkbox input "true"
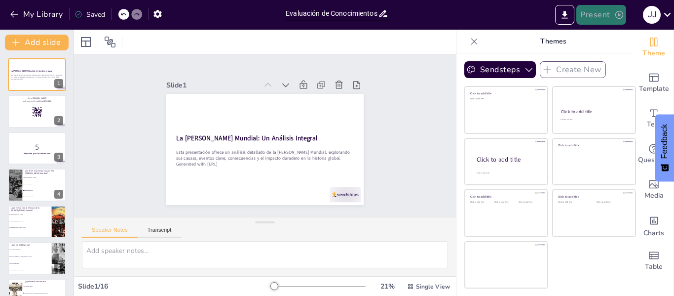
click at [585, 10] on button "Present" at bounding box center [600, 15] width 49 height 20
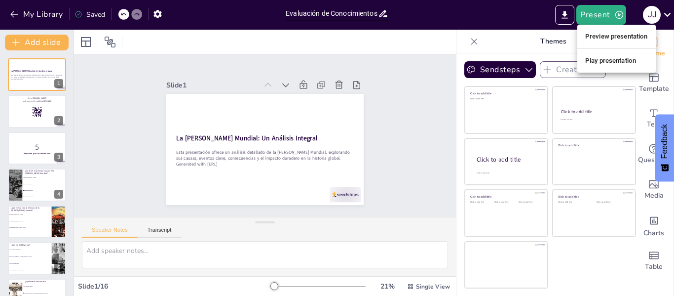
click at [595, 64] on li "Play presentation" at bounding box center [616, 61] width 78 height 16
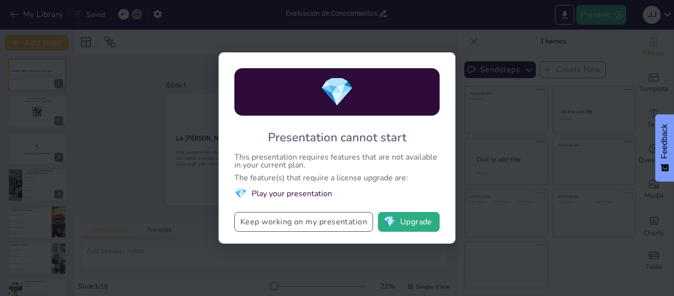
click at [323, 221] on button "Keep working on my presentation" at bounding box center [303, 222] width 139 height 20
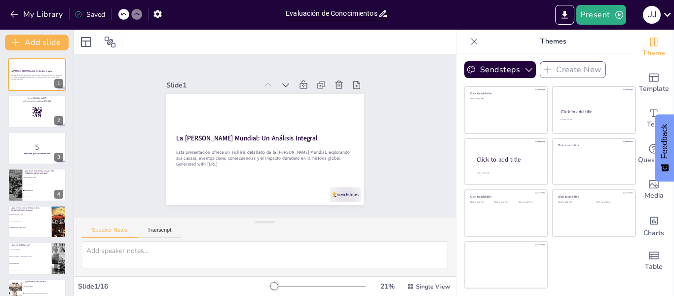
checkbox input "true"
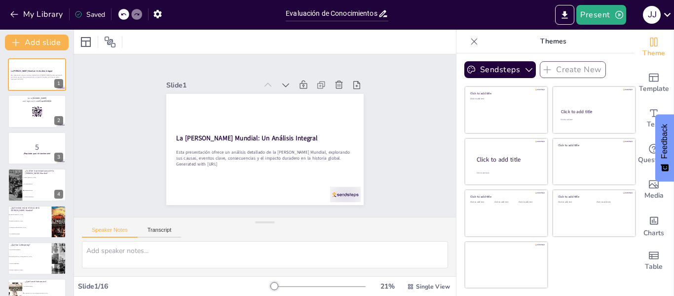
checkbox input "true"
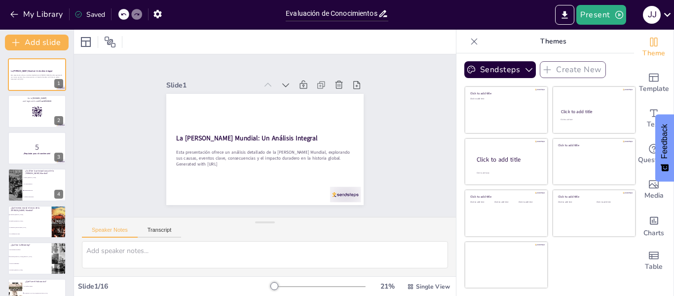
checkbox input "true"
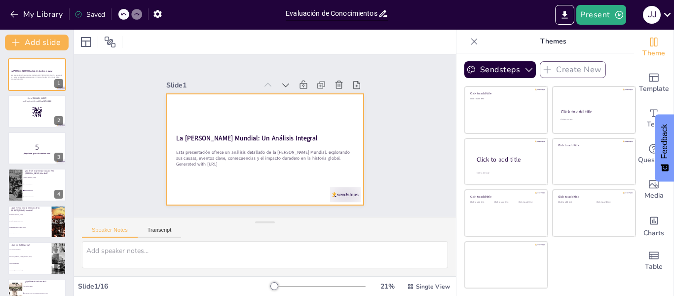
checkbox input "true"
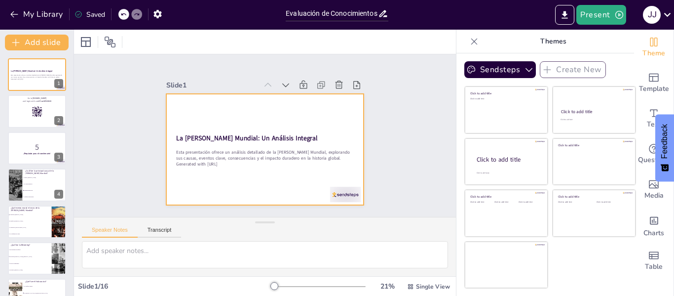
checkbox input "true"
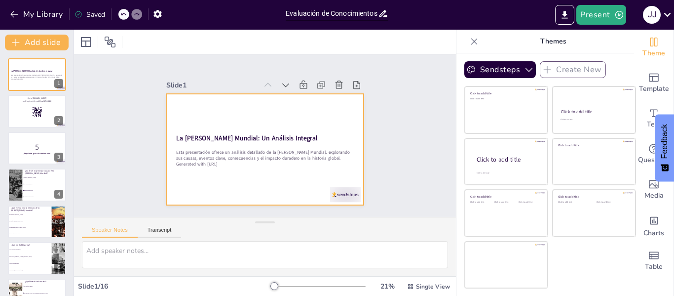
checkbox input "true"
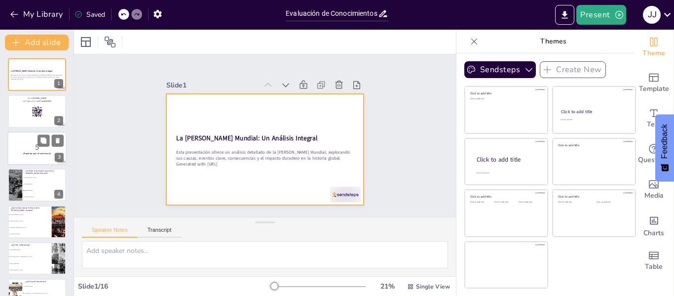
checkbox input "true"
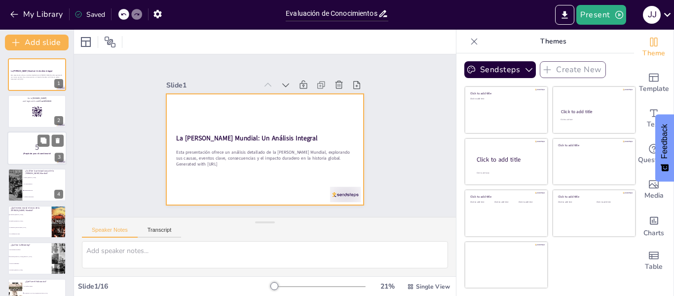
checkbox input "true"
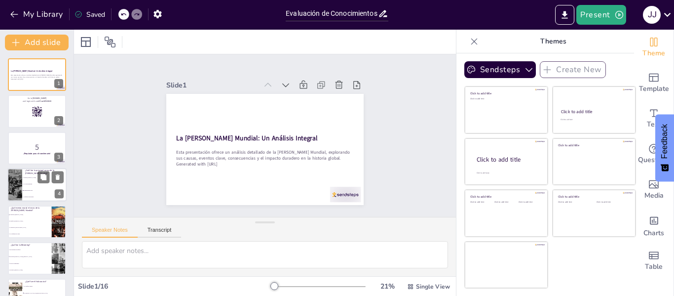
checkbox input "true"
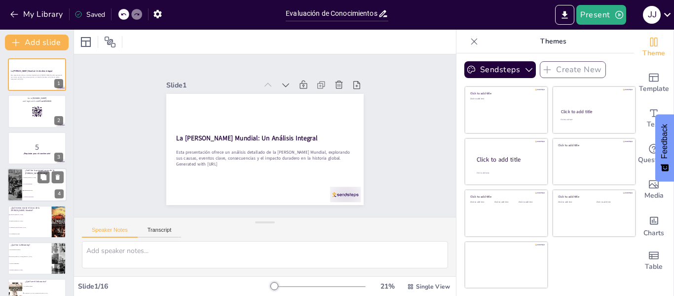
checkbox input "true"
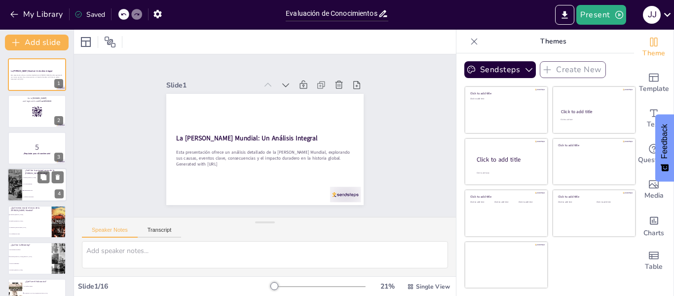
checkbox input "true"
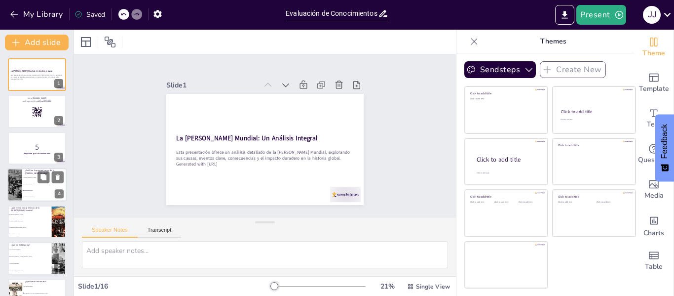
checkbox input "true"
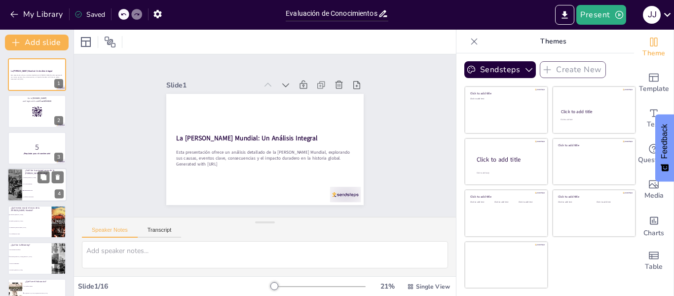
checkbox input "true"
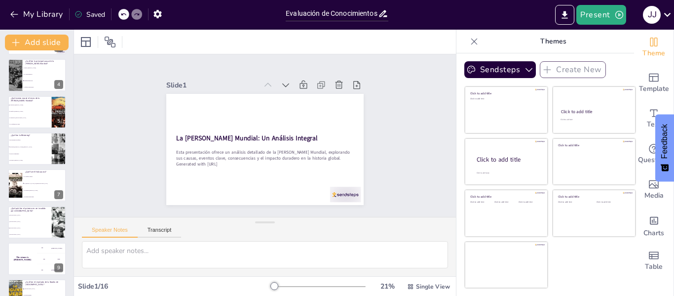
checkbox input "true"
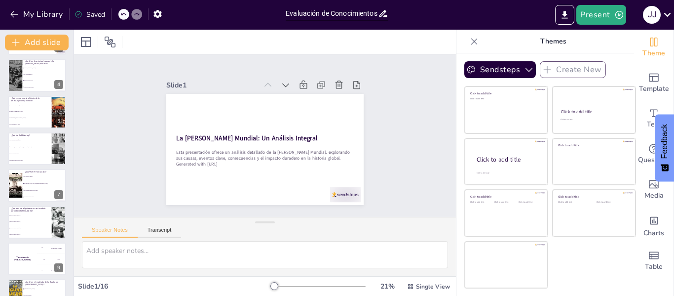
checkbox input "true"
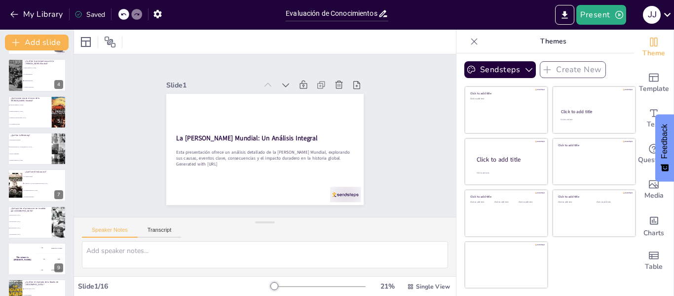
checkbox input "true"
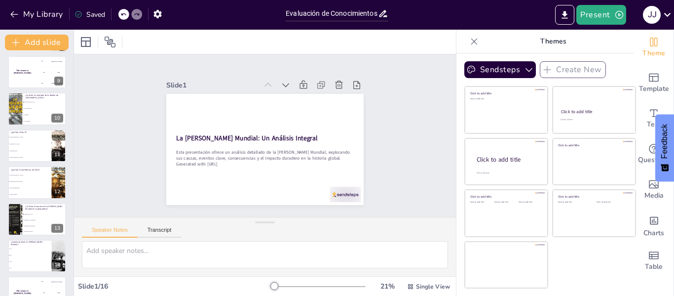
click at [18, 177] on li "Un acuerdo [PERSON_NAME]" at bounding box center [30, 175] width 44 height 6
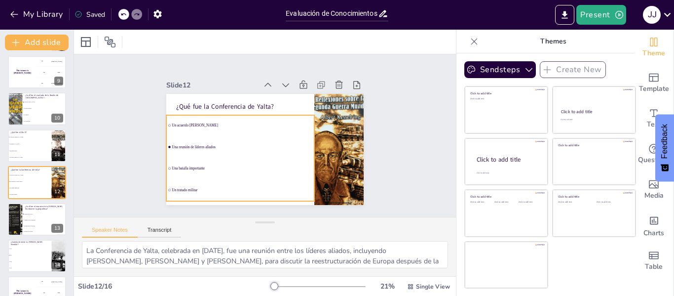
scroll to position [305, 0]
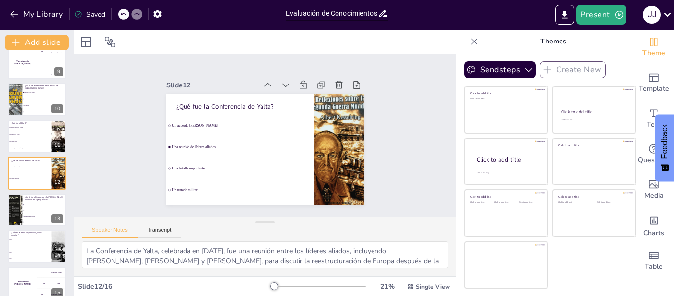
click at [17, 155] on div "La [PERSON_NAME] Mundial: Un Análisis Integral Esta presentación ofrece un anál…" at bounding box center [37, 44] width 74 height 583
click at [17, 146] on li "Un tratado [PERSON_NAME]" at bounding box center [29, 148] width 44 height 7
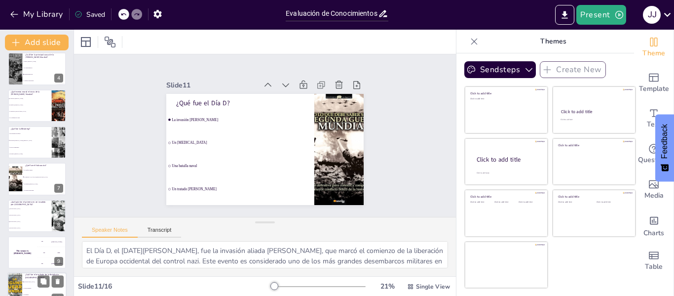
scroll to position [0, 0]
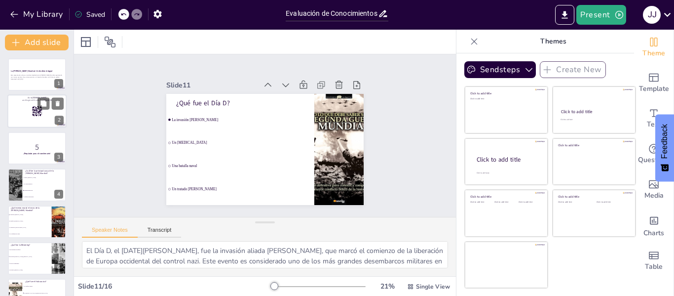
click at [23, 119] on div at bounding box center [36, 112] width 59 height 34
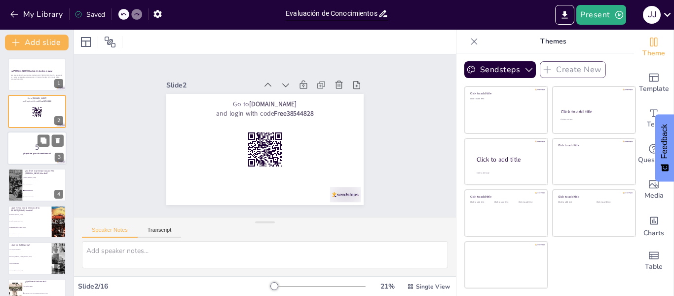
click at [29, 141] on p "5" at bounding box center [36, 146] width 53 height 11
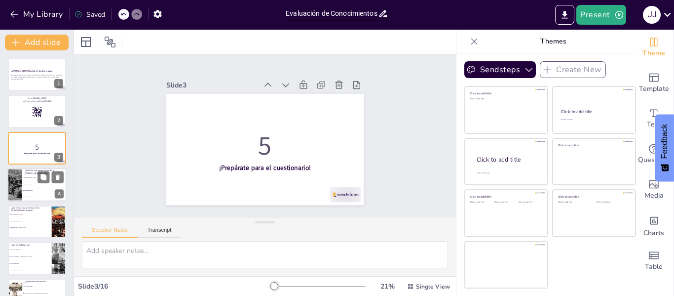
click at [24, 180] on li "Tratado [PERSON_NAME]" at bounding box center [44, 177] width 44 height 6
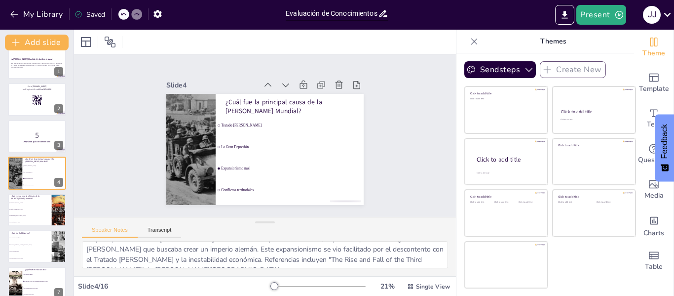
scroll to position [23, 0]
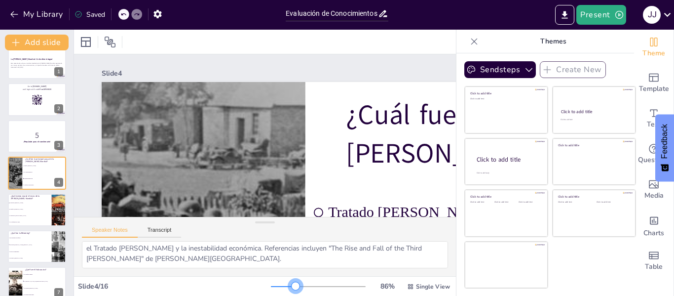
click at [289, 283] on div at bounding box center [318, 286] width 95 height 8
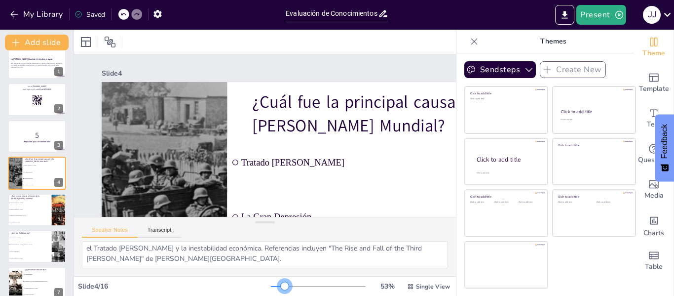
click at [278, 282] on div at bounding box center [318, 286] width 95 height 8
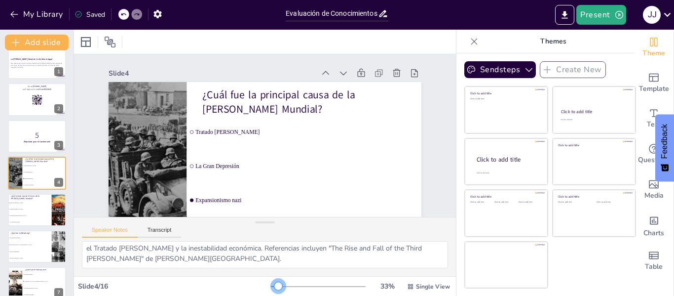
click at [274, 283] on div at bounding box center [278, 286] width 8 height 8
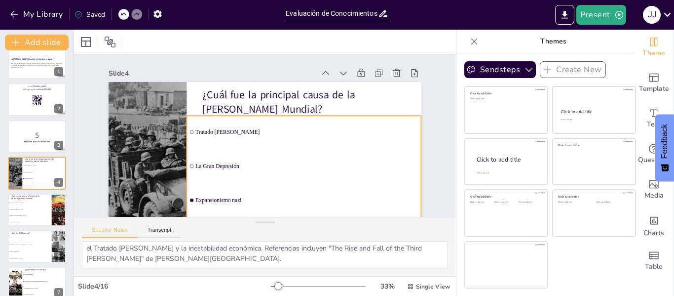
scroll to position [48, 0]
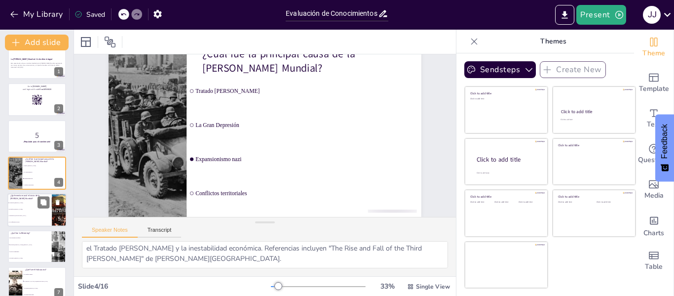
click at [29, 211] on li "El ataque a [PERSON_NAME]" at bounding box center [29, 209] width 44 height 6
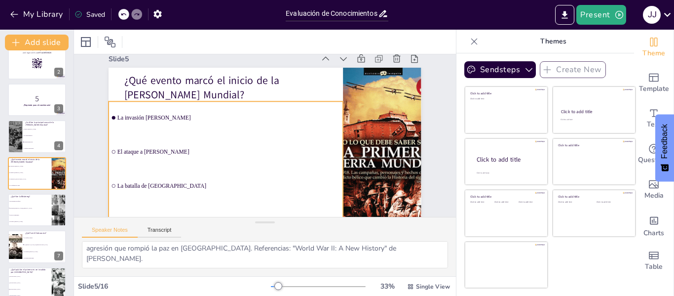
scroll to position [0, 0]
